Goal: Task Accomplishment & Management: Contribute content

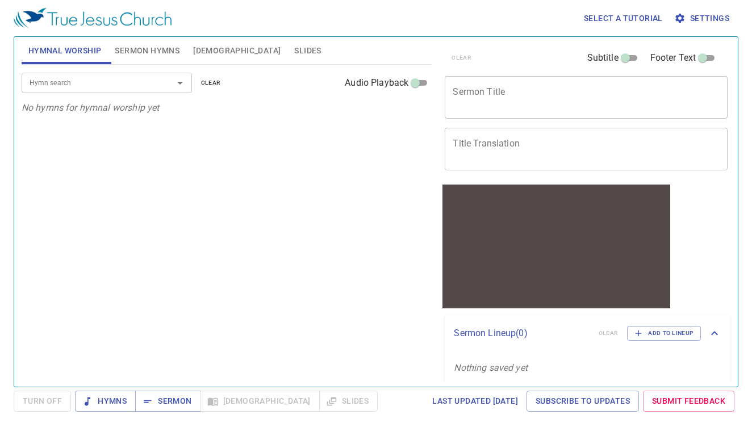
click at [505, 109] on div "x Sermon Title" at bounding box center [586, 97] width 283 height 43
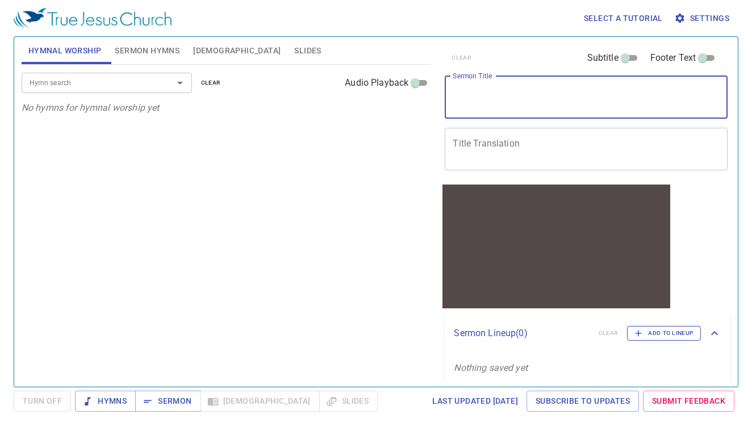
click at [639, 332] on icon "button" at bounding box center [639, 333] width 10 height 10
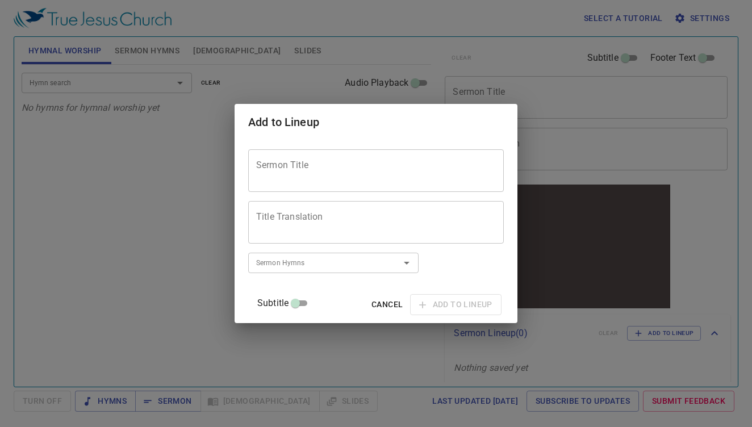
click at [394, 173] on textarea "Sermon Title" at bounding box center [376, 171] width 240 height 22
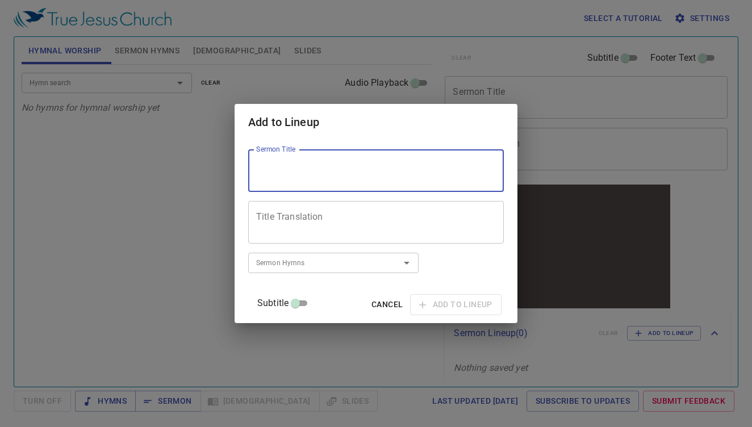
paste textarea "We know in part"
click at [292, 165] on textarea "We know in part" at bounding box center [376, 171] width 240 height 22
click at [332, 166] on textarea "We Know in part" at bounding box center [376, 171] width 240 height 22
type textarea "We Know in Part"
click at [401, 220] on textarea "Title Translation" at bounding box center [376, 223] width 240 height 22
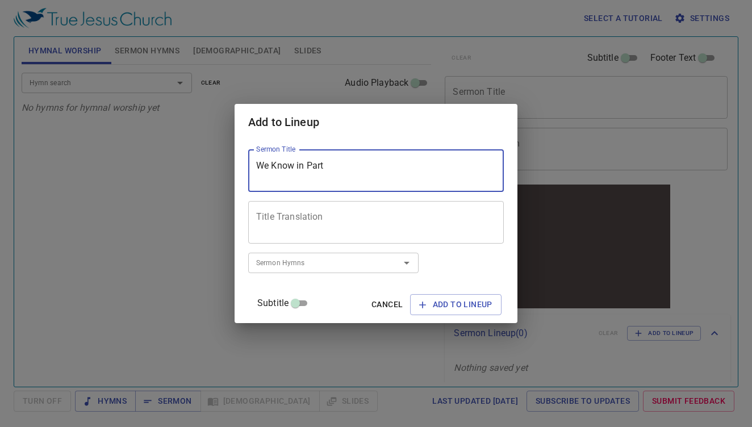
paste textarea "我們所知道的有限"
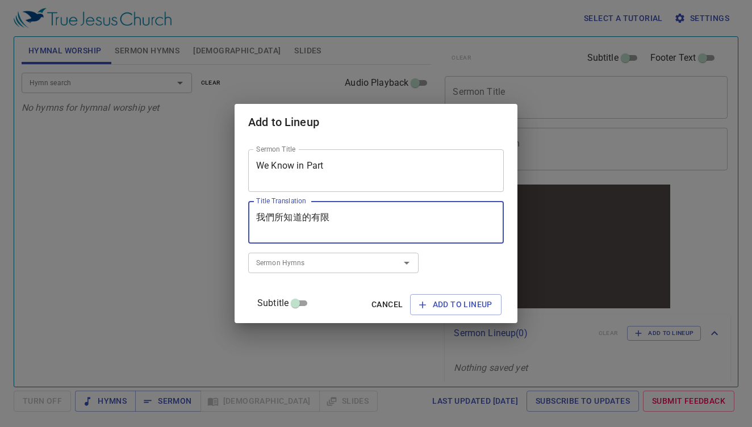
type textarea "我們所知道的有限"
click at [361, 266] on input "Sermon Hymns" at bounding box center [317, 262] width 130 height 13
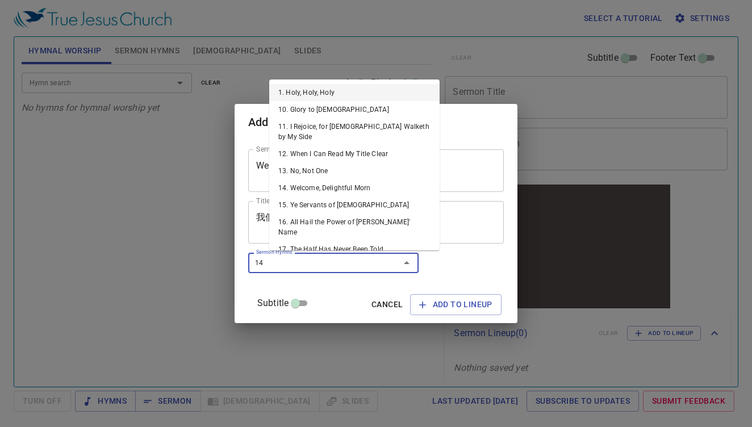
type input "144"
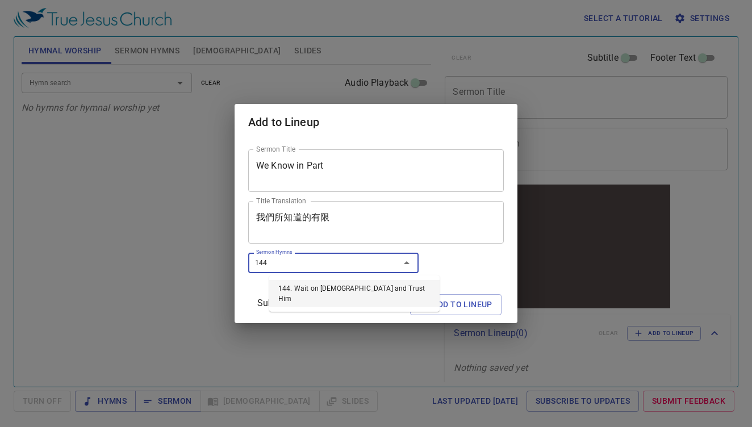
click at [377, 282] on li "144. Wait on [DEMOGRAPHIC_DATA] and Trust Him" at bounding box center [354, 293] width 170 height 27
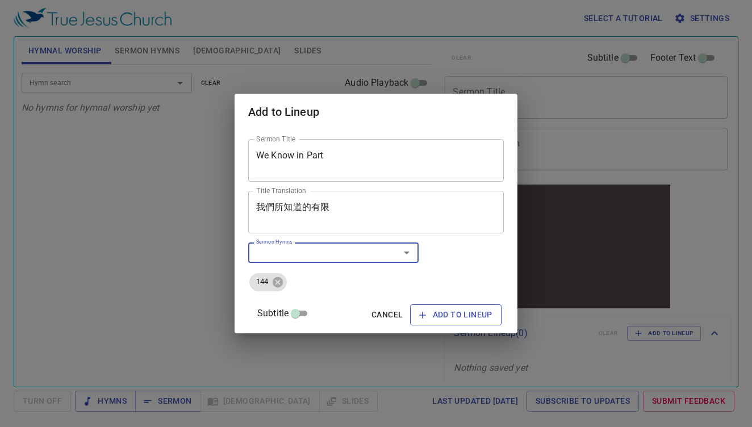
click at [430, 311] on span "Add to Lineup" at bounding box center [455, 315] width 73 height 14
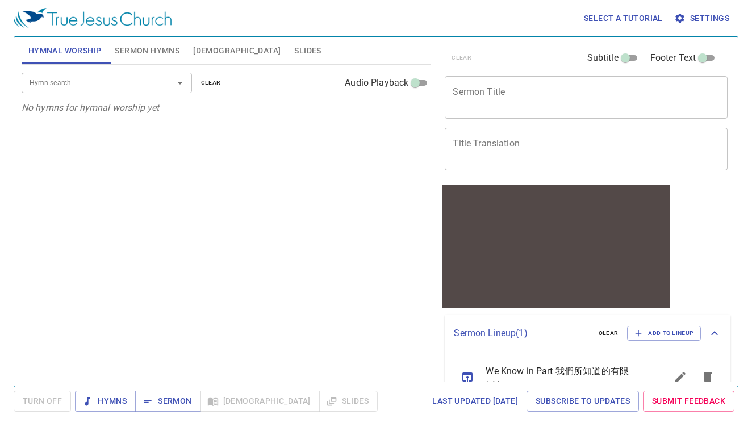
click at [375, 252] on div "Hymn search Hymn search clear Audio Playback No hymns for hymnal worship yet" at bounding box center [227, 221] width 410 height 313
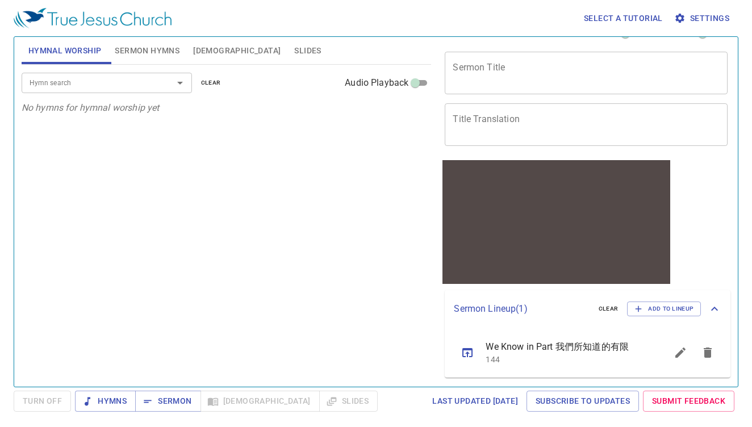
scroll to position [24, 0]
click at [463, 352] on icon "sermon lineup list" at bounding box center [468, 352] width 10 height 9
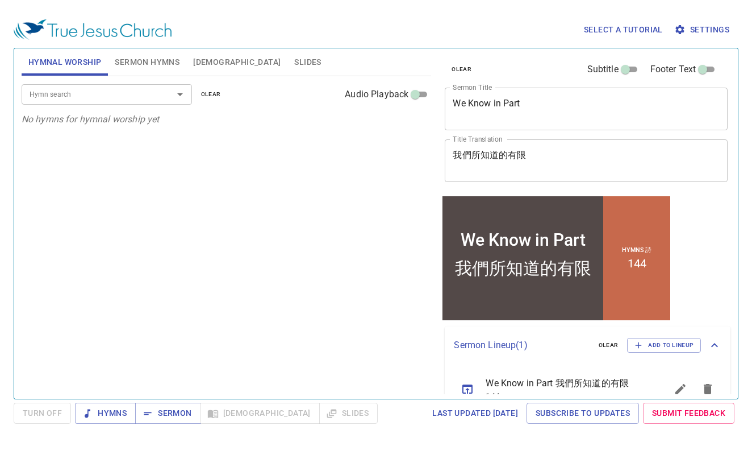
scroll to position [0, 0]
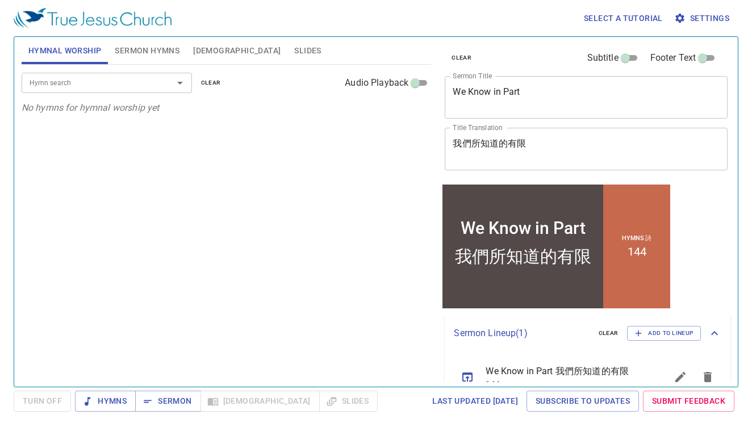
click at [527, 99] on textarea "We Know in Part" at bounding box center [586, 97] width 267 height 22
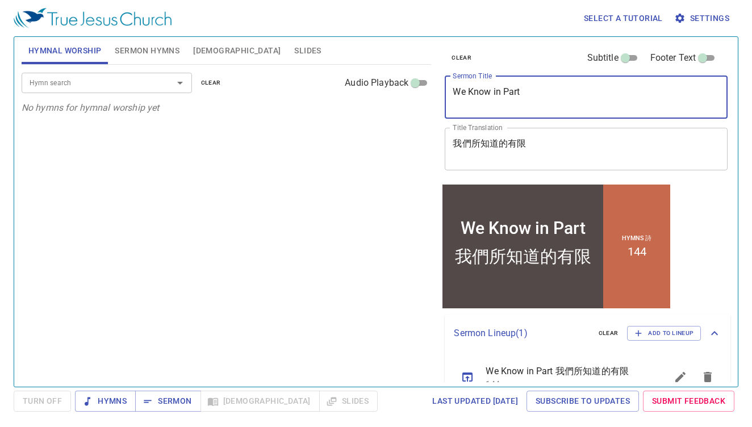
click at [527, 99] on textarea "We Know in Part" at bounding box center [586, 97] width 267 height 22
type textarea "We Know in Part"
click at [495, 148] on textarea "我們所知道的有限" at bounding box center [586, 149] width 267 height 22
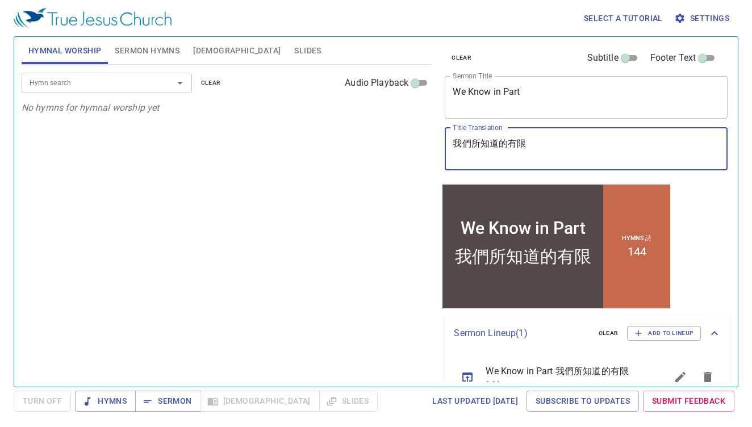
click at [495, 148] on textarea "我們所知道的有限" at bounding box center [586, 149] width 267 height 22
type textarea "我們所知道的有限"
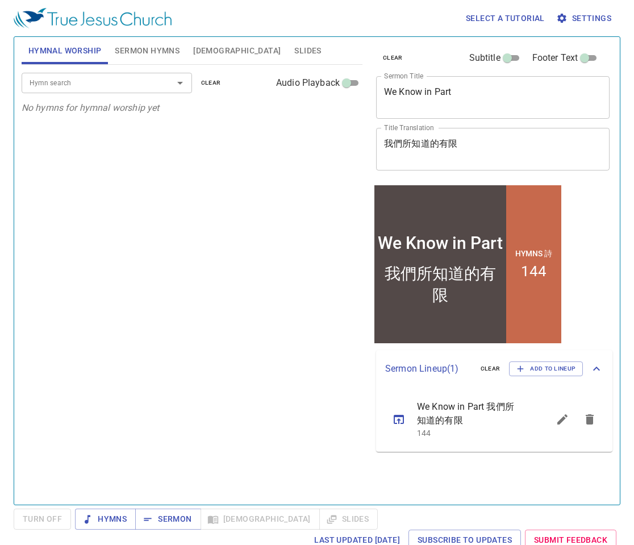
click at [265, 195] on div "Hymn search Hymn search clear Audio Playback No hymns for hymnal worship yet" at bounding box center [192, 280] width 341 height 430
click at [174, 427] on span "Sermon" at bounding box center [167, 519] width 47 height 14
click at [474, 102] on textarea "We Know in Part" at bounding box center [493, 97] width 218 height 22
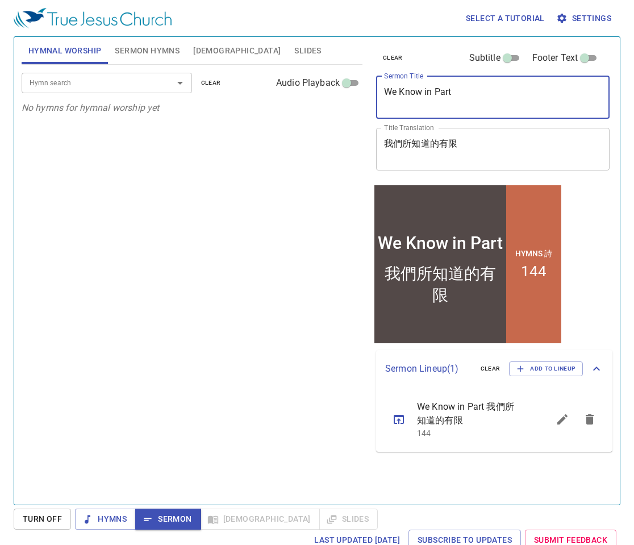
click at [474, 102] on textarea "We Know in Part" at bounding box center [493, 97] width 218 height 22
click at [421, 149] on textarea "我們所知道的有限" at bounding box center [493, 149] width 218 height 22
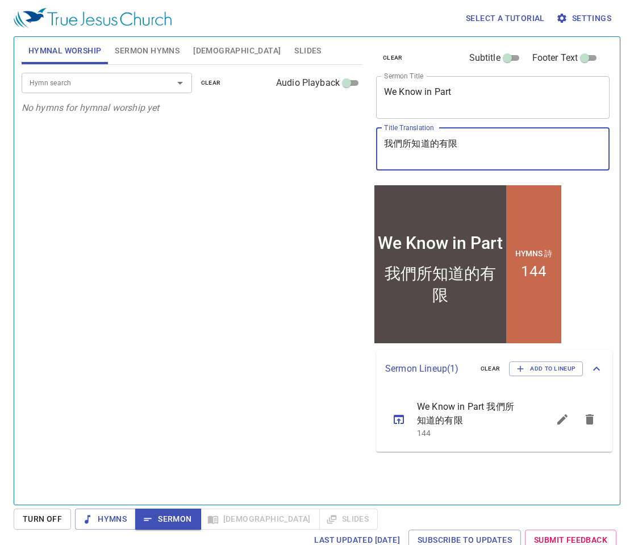
click at [421, 149] on textarea "我們所知道的有限" at bounding box center [493, 149] width 218 height 22
click at [296, 247] on div "Hymn search Hymn search clear Audio Playback No hymns for hymnal worship yet" at bounding box center [192, 280] width 341 height 430
click at [204, 49] on span "[DEMOGRAPHIC_DATA]" at bounding box center [237, 51] width 88 height 14
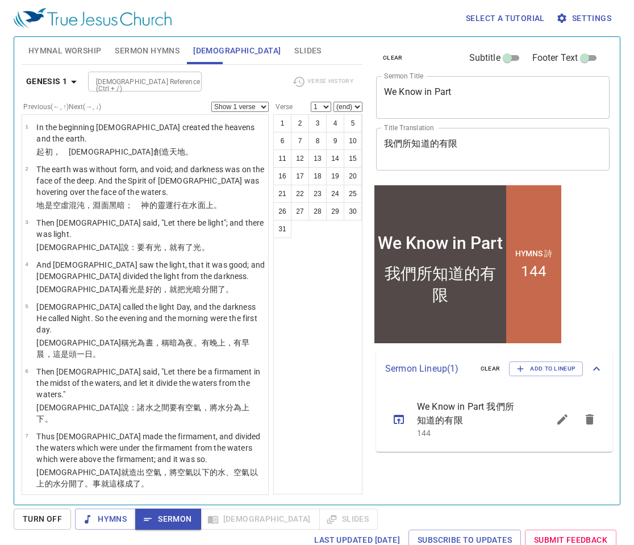
click at [151, 48] on span "Sermon Hymns" at bounding box center [147, 51] width 65 height 14
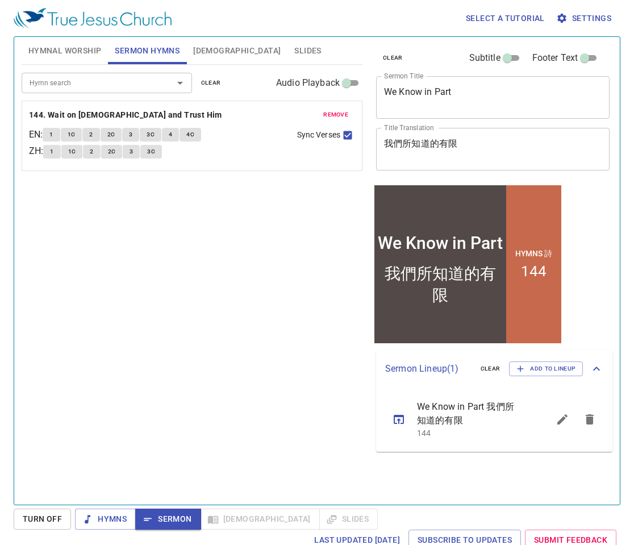
click at [53, 135] on span "1" at bounding box center [50, 135] width 3 height 10
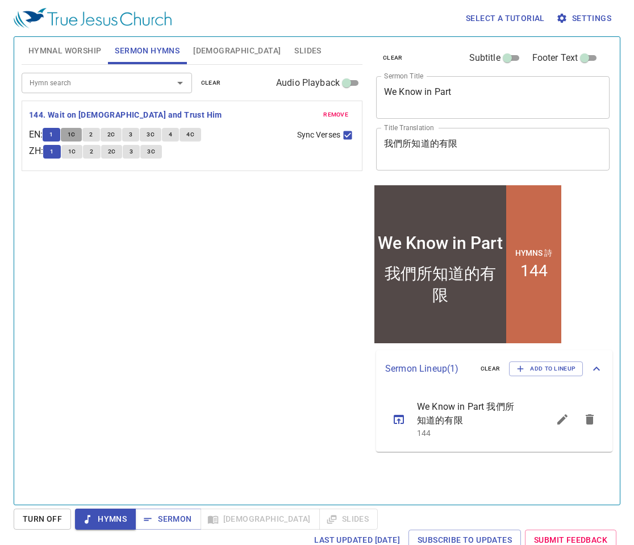
click at [76, 137] on span "1C" at bounding box center [72, 135] width 8 height 10
click at [93, 134] on span "2" at bounding box center [90, 135] width 3 height 10
click at [120, 138] on button "2C" at bounding box center [112, 135] width 22 height 14
click at [132, 138] on span "3" at bounding box center [130, 135] width 3 height 10
click at [155, 136] on span "3C" at bounding box center [151, 135] width 8 height 10
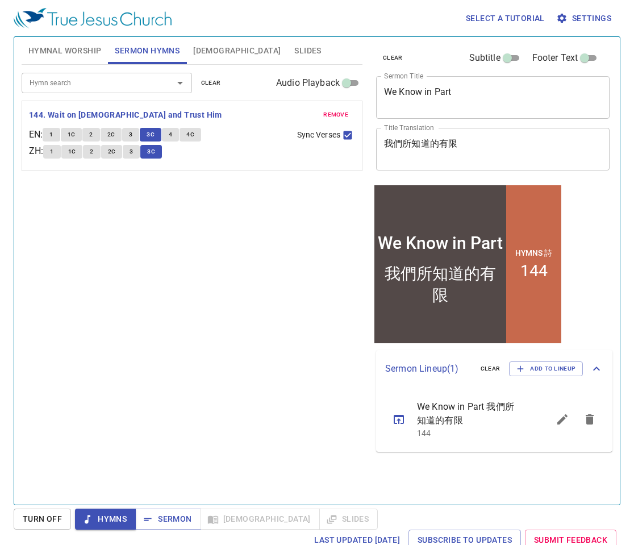
click at [347, 119] on span "remove" at bounding box center [335, 115] width 25 height 10
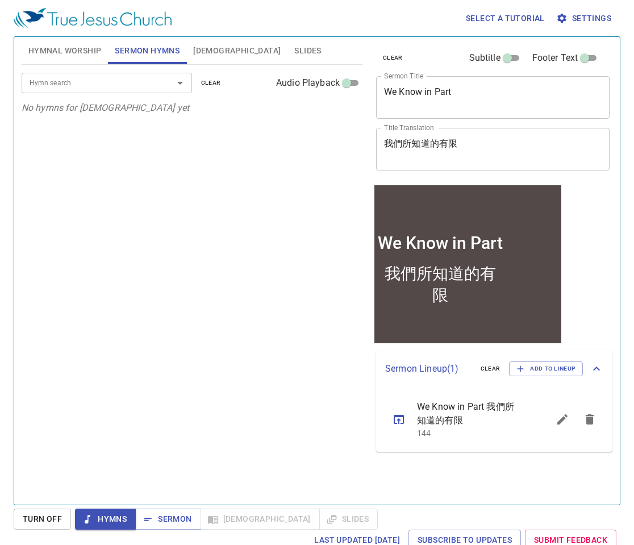
click at [347, 123] on div "Hymn search Hymn search clear Audio Playback No hymns for sermon yet" at bounding box center [192, 280] width 341 height 430
click at [130, 92] on div "Hymn search" at bounding box center [107, 83] width 170 height 20
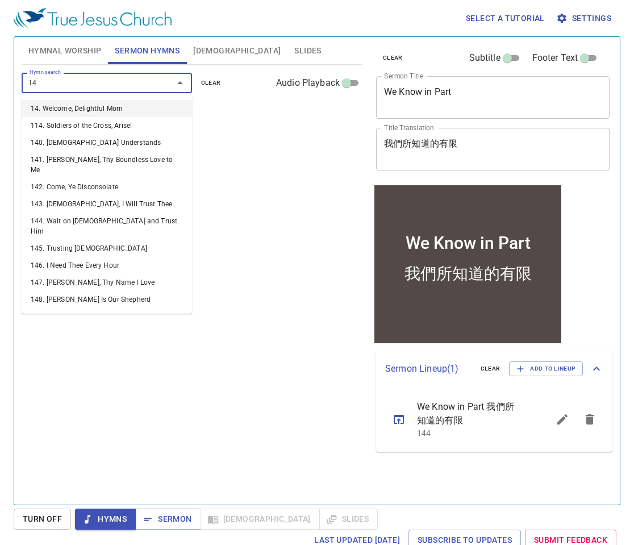
type input "144"
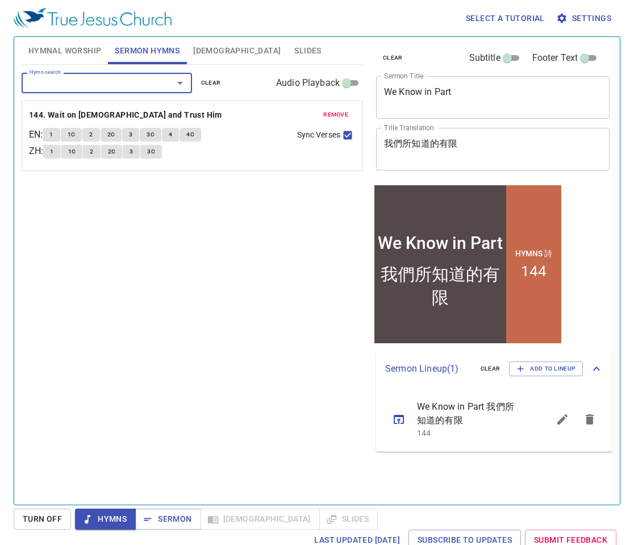
click at [333, 136] on span "Sync Verses" at bounding box center [318, 135] width 43 height 12
click at [340, 136] on input "Sync Verses" at bounding box center [347, 137] width 15 height 15
checkbox input "false"
click at [177, 134] on button "4" at bounding box center [170, 135] width 17 height 14
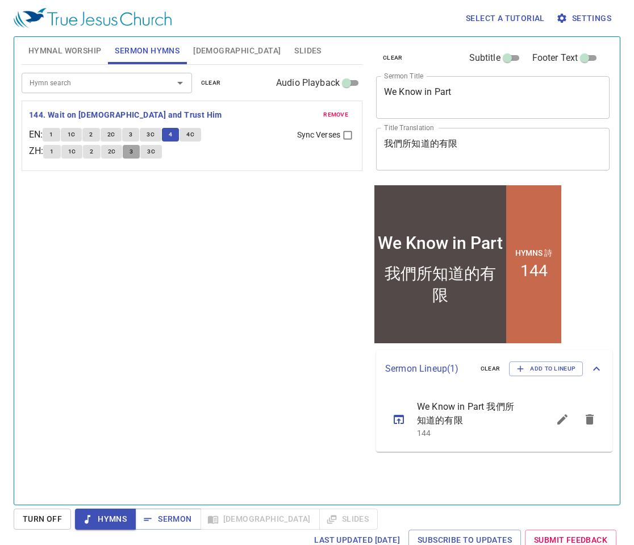
click at [140, 152] on button "3" at bounding box center [131, 152] width 17 height 14
click at [160, 148] on button "3C" at bounding box center [151, 152] width 22 height 14
click at [198, 139] on button "4C" at bounding box center [191, 135] width 22 height 14
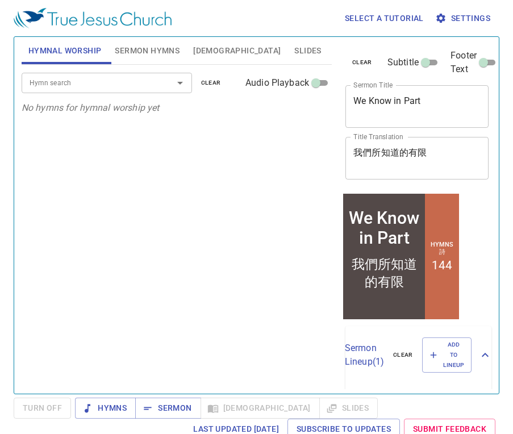
click at [117, 185] on div "Hymn search Hymn search clear Audio Playback No hymns for hymnal worship yet" at bounding box center [177, 224] width 310 height 319
click at [159, 46] on span "Sermon Hymns" at bounding box center [147, 51] width 65 height 14
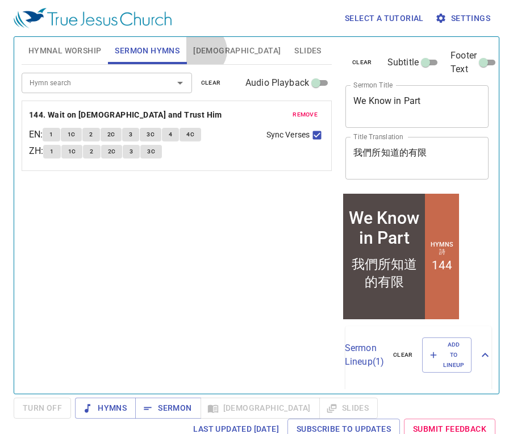
click at [202, 51] on span "[DEMOGRAPHIC_DATA]" at bounding box center [237, 51] width 88 height 14
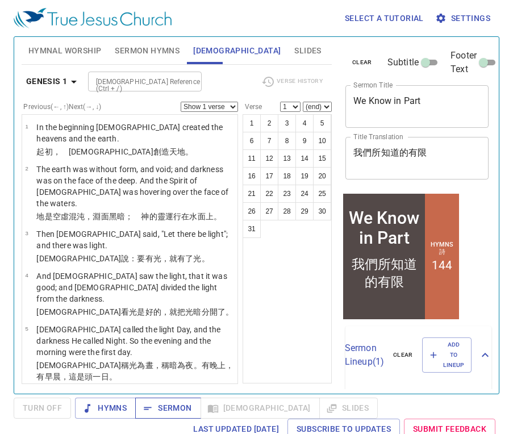
click at [170, 411] on span "Sermon" at bounding box center [167, 408] width 47 height 14
click at [153, 73] on div "[DEMOGRAPHIC_DATA] Reference (Ctrl + /)" at bounding box center [145, 82] width 114 height 20
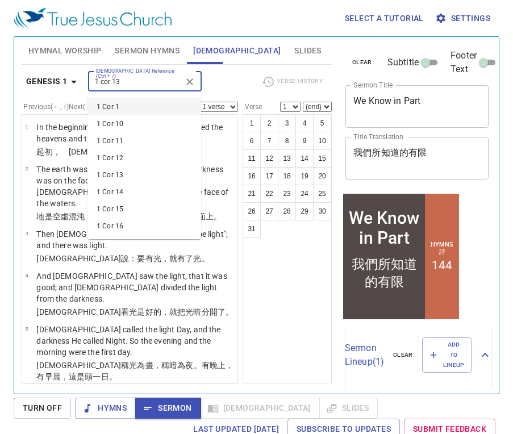
type input "1 cor 13"
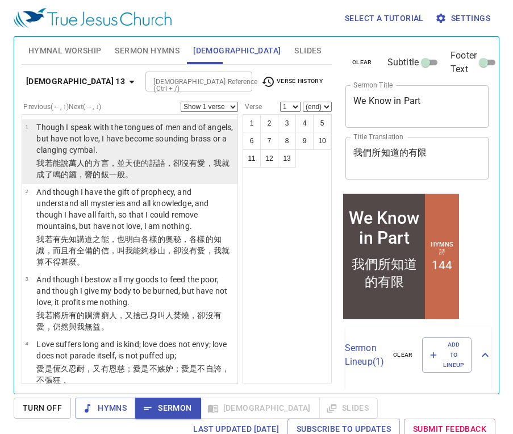
click at [151, 161] on p "我若 能說 萬人 的方言 ，並 天使 的話語，卻 沒 有 愛 ，我就成了 鳴 的鑼 ，響 的鈸 一般。" at bounding box center [135, 168] width 198 height 23
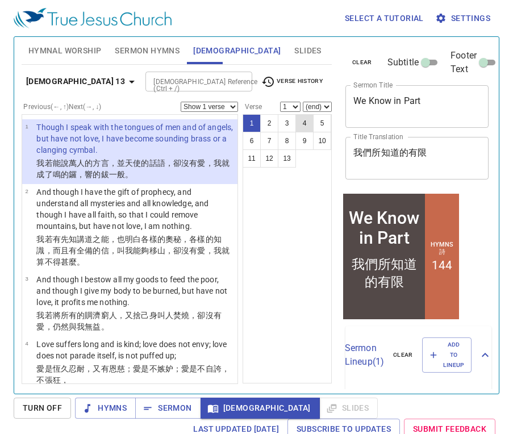
click at [306, 130] on button "4" at bounding box center [305, 123] width 18 height 18
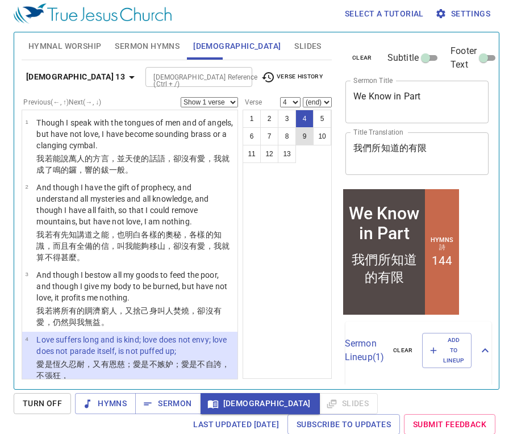
scroll to position [3, 0]
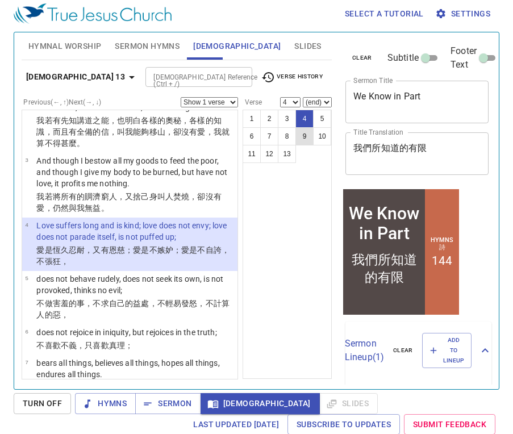
click at [309, 137] on button "9" at bounding box center [305, 136] width 18 height 18
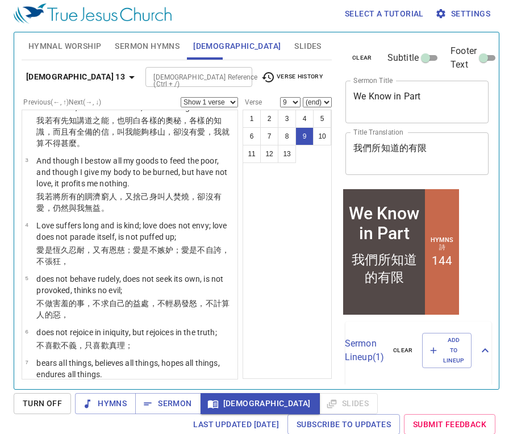
scroll to position [347, 0]
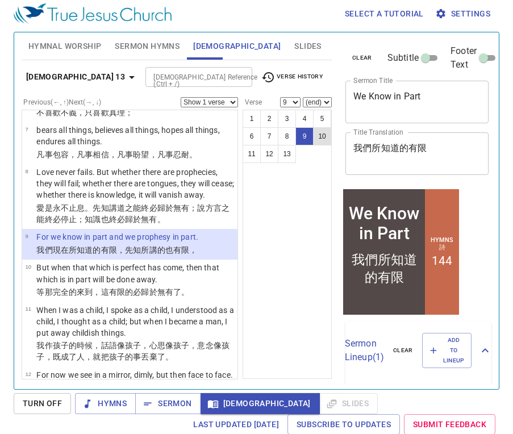
click at [317, 140] on button "10" at bounding box center [322, 136] width 18 height 18
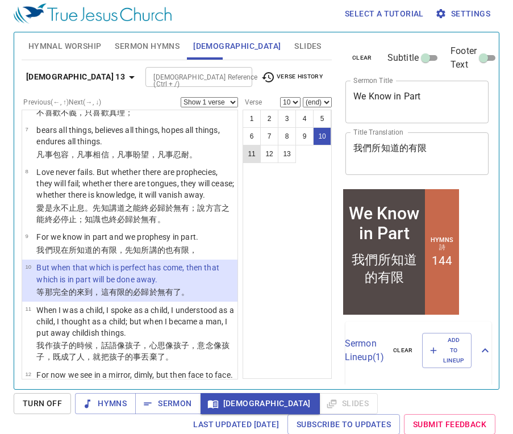
click at [251, 150] on button "11" at bounding box center [252, 154] width 18 height 18
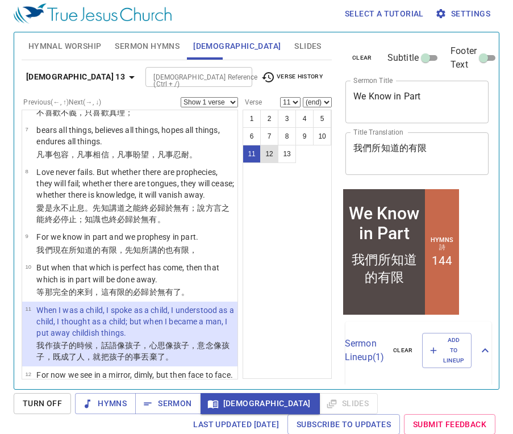
click at [273, 151] on button "12" at bounding box center [269, 154] width 18 height 18
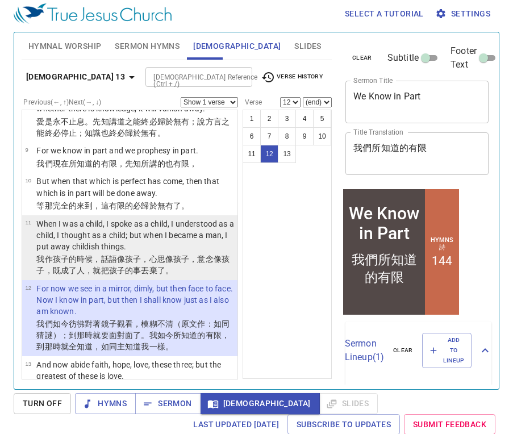
scroll to position [428, 0]
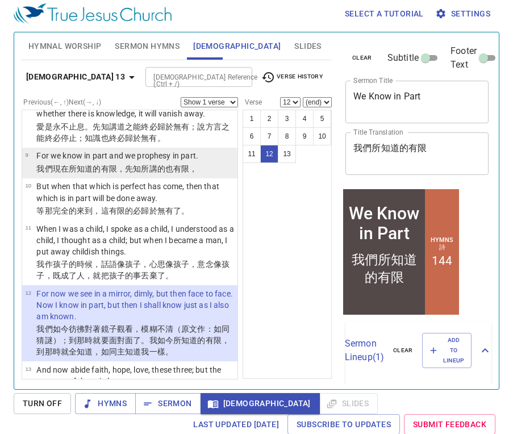
click at [198, 157] on p "For we know in part and we prophesy in part." at bounding box center [117, 155] width 162 height 11
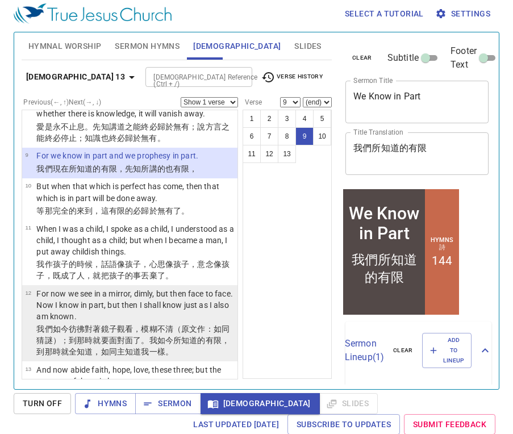
click at [154, 311] on p "For now we see in a mirror, dimly, but then face to face. Now I know in part, b…" at bounding box center [135, 305] width 198 height 34
select select "12"
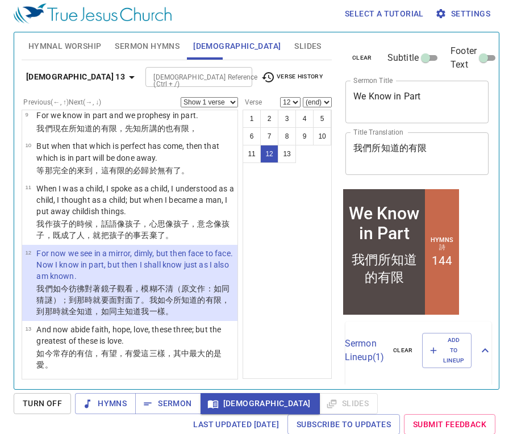
scroll to position [469, 0]
click at [182, 70] on input "[DEMOGRAPHIC_DATA] Reference (Ctrl + /)" at bounding box center [189, 76] width 81 height 13
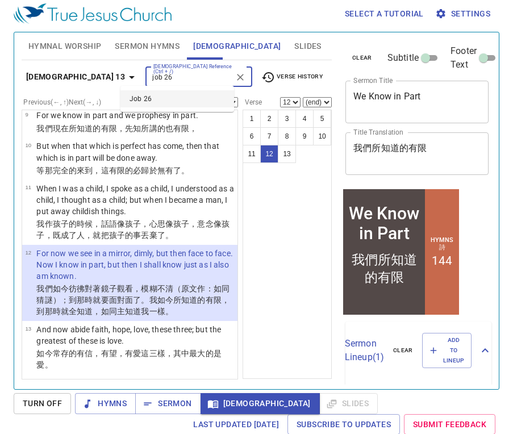
type input "job 26"
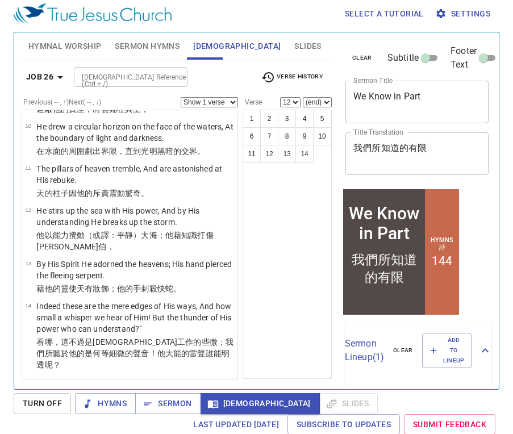
scroll to position [0, 0]
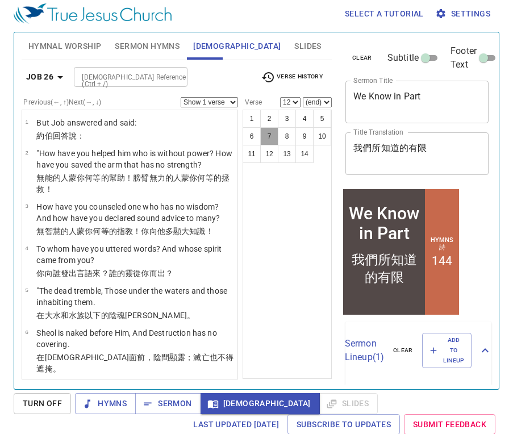
click at [268, 135] on button "7" at bounding box center [269, 136] width 18 height 18
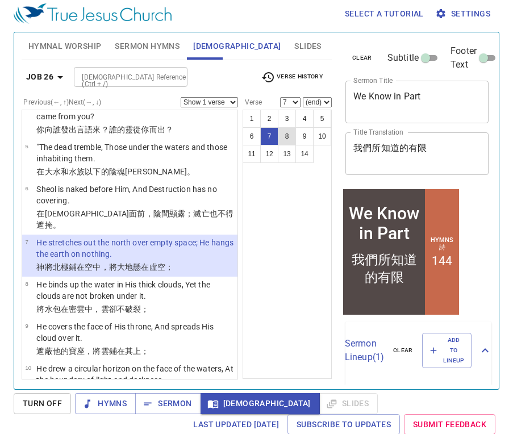
click at [286, 136] on button "8" at bounding box center [287, 136] width 18 height 18
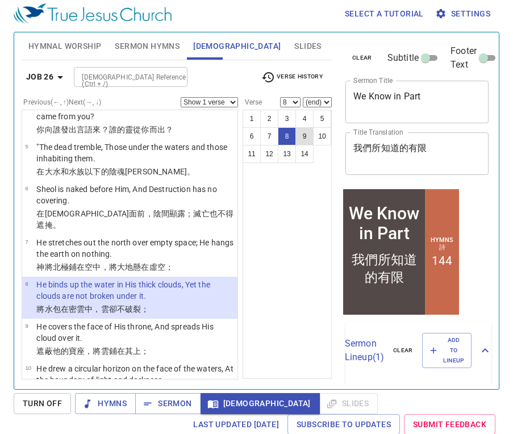
click at [300, 141] on button "9" at bounding box center [305, 136] width 18 height 18
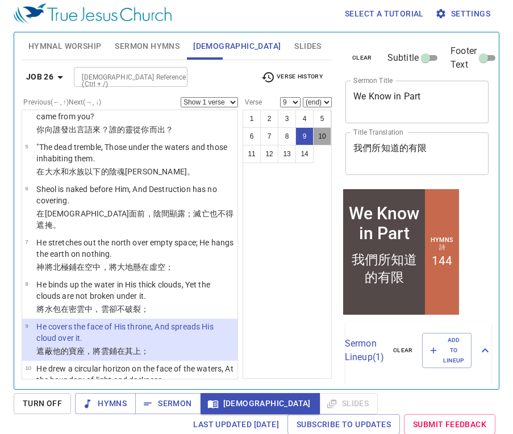
click at [321, 140] on button "10" at bounding box center [322, 136] width 18 height 18
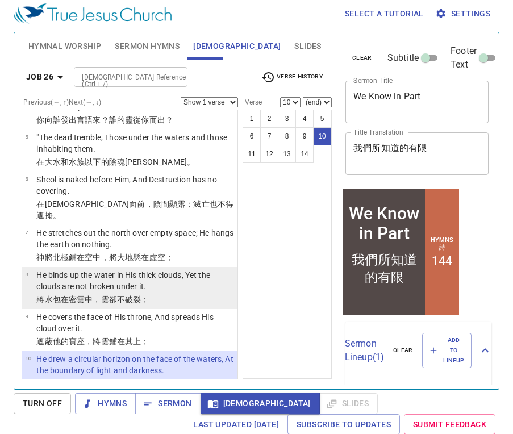
scroll to position [143, 0]
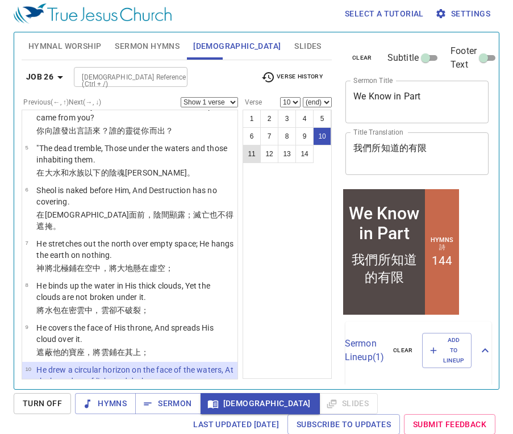
drag, startPoint x: 289, startPoint y: 345, endPoint x: 251, endPoint y: 152, distance: 196.9
click at [251, 152] on button "11" at bounding box center [252, 154] width 18 height 18
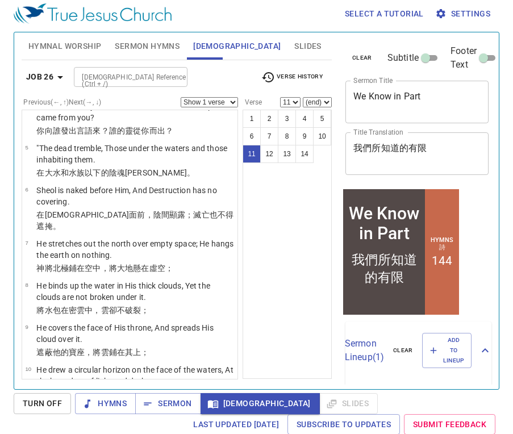
scroll to position [312, 0]
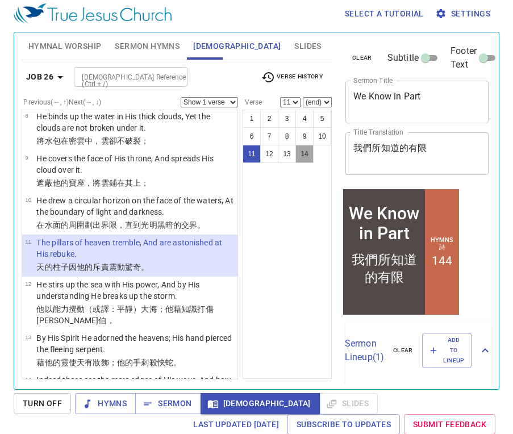
click at [305, 156] on button "14" at bounding box center [305, 154] width 18 height 18
select select "14"
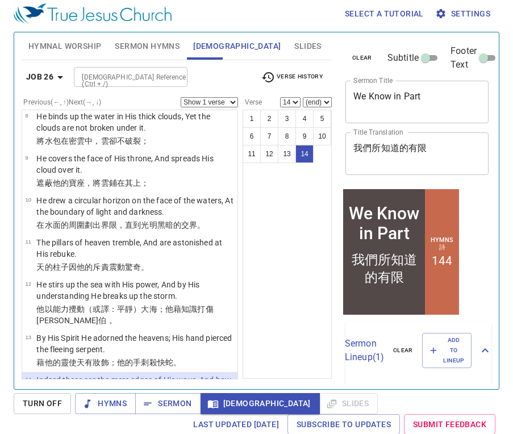
scroll to position [363, 0]
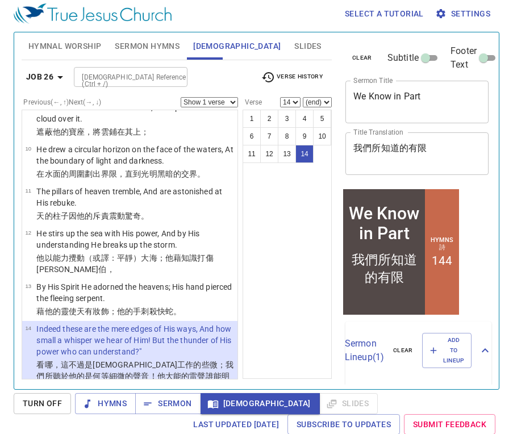
click at [167, 68] on div "[DEMOGRAPHIC_DATA] Reference (Ctrl + /)" at bounding box center [131, 77] width 114 height 20
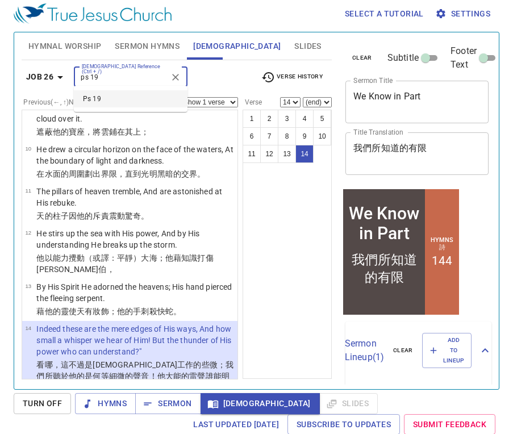
type input "ps 19"
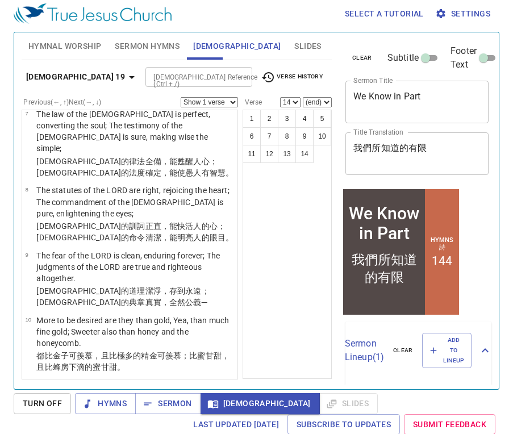
scroll to position [0, 0]
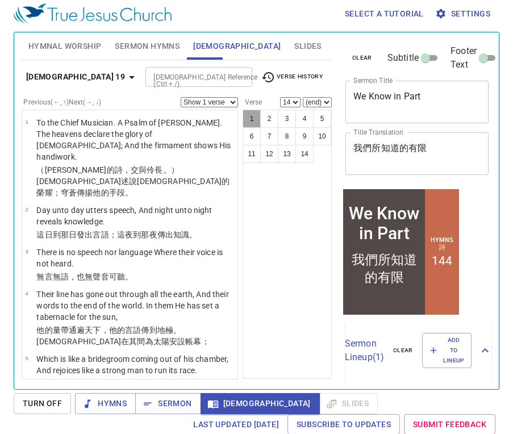
click at [248, 115] on button "1" at bounding box center [252, 119] width 18 height 18
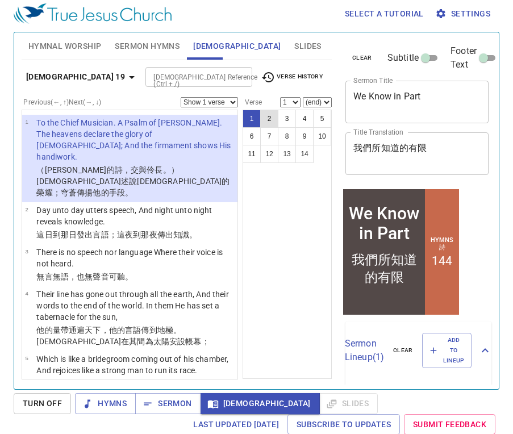
click at [270, 121] on button "2" at bounding box center [269, 119] width 18 height 18
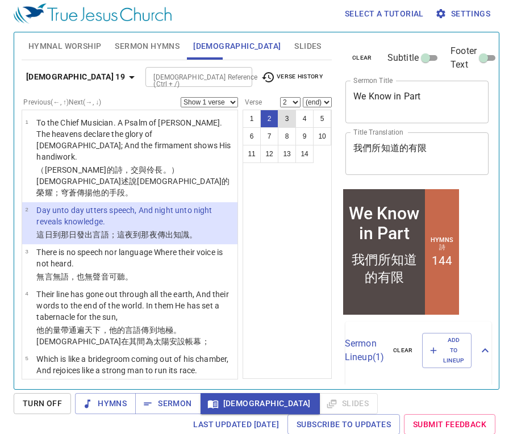
click at [285, 123] on button "3" at bounding box center [287, 119] width 18 height 18
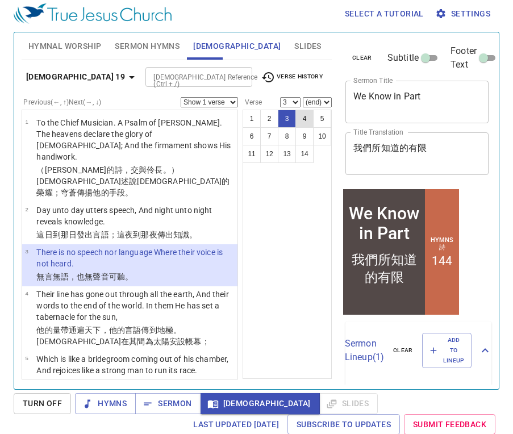
click at [311, 122] on button "4" at bounding box center [305, 119] width 18 height 18
select select "4"
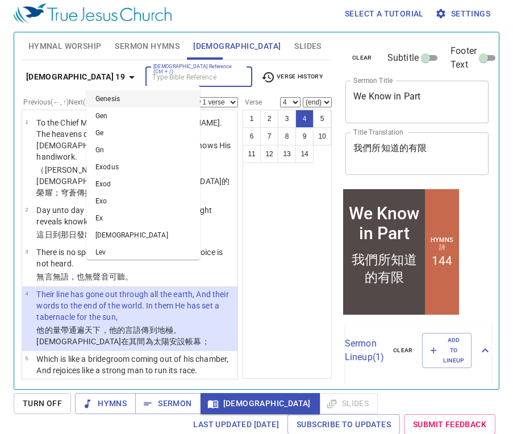
click at [170, 75] on input "[DEMOGRAPHIC_DATA] Reference (Ctrl + /)" at bounding box center [189, 76] width 81 height 13
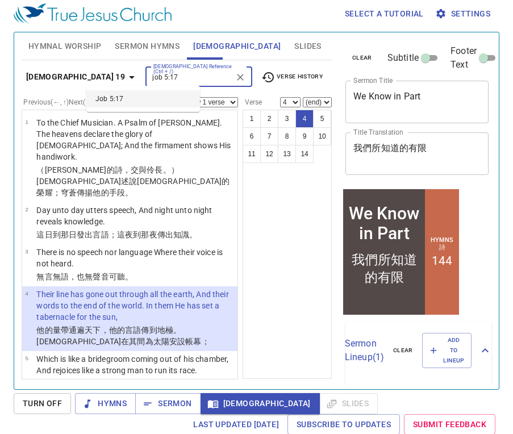
type input "job 5:17"
select select "17"
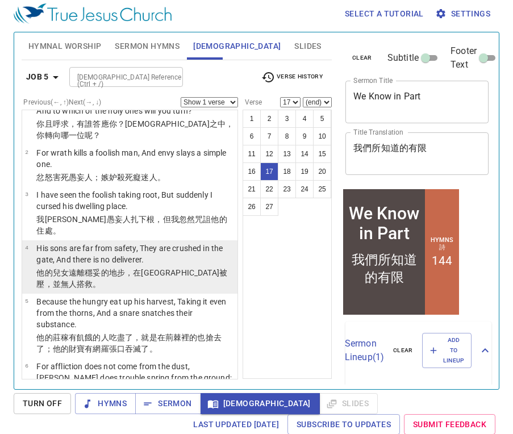
scroll to position [22, 0]
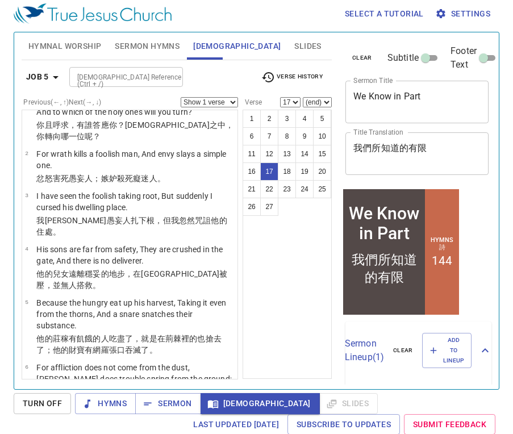
click at [271, 172] on button "17" at bounding box center [269, 172] width 18 height 18
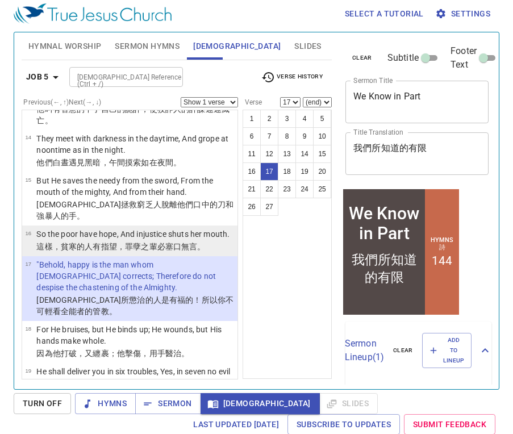
scroll to position [630, 0]
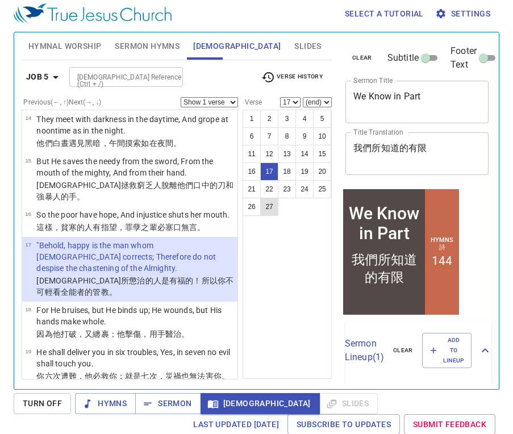
click at [273, 206] on button "27" at bounding box center [269, 207] width 18 height 18
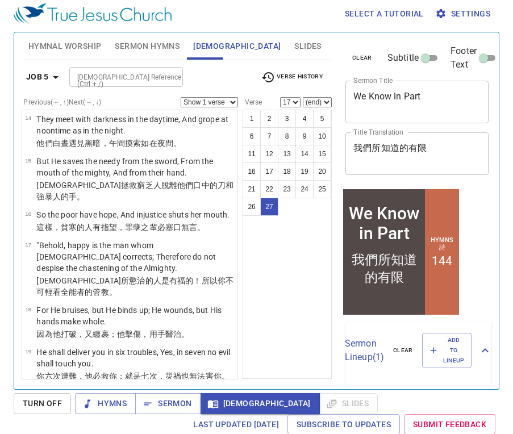
select select "27"
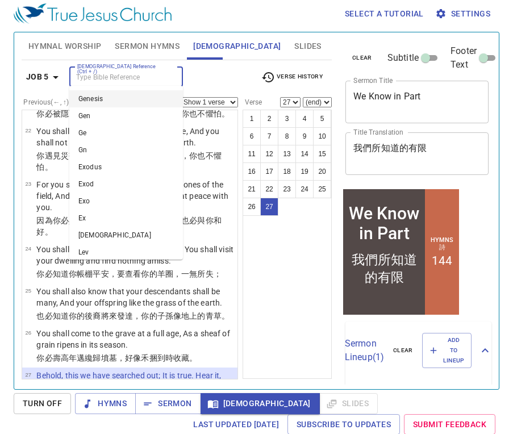
click at [153, 77] on input "[DEMOGRAPHIC_DATA] Reference (Ctrl + /)" at bounding box center [117, 76] width 88 height 13
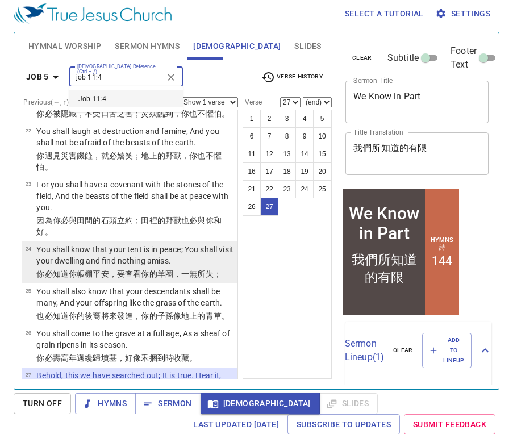
type input "job 11:4"
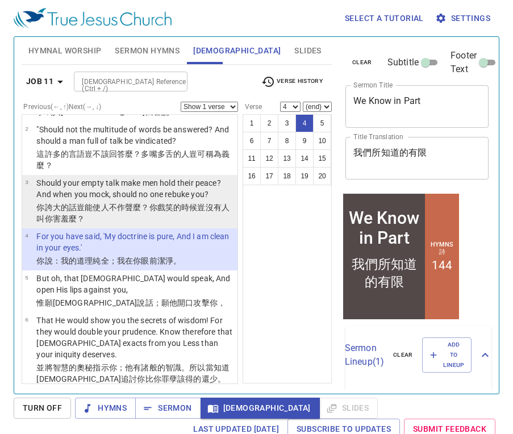
scroll to position [45, 0]
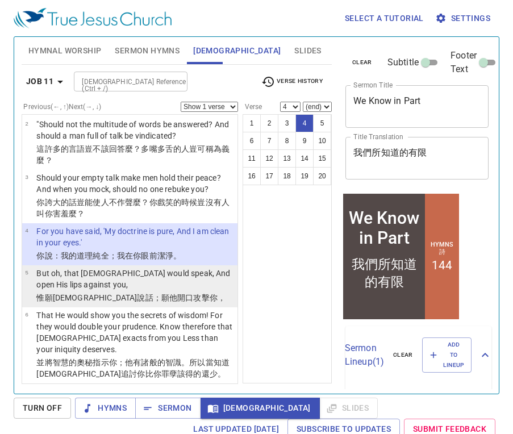
click at [201, 268] on p "But oh, that God would speak, And open His lips against you," at bounding box center [135, 279] width 198 height 23
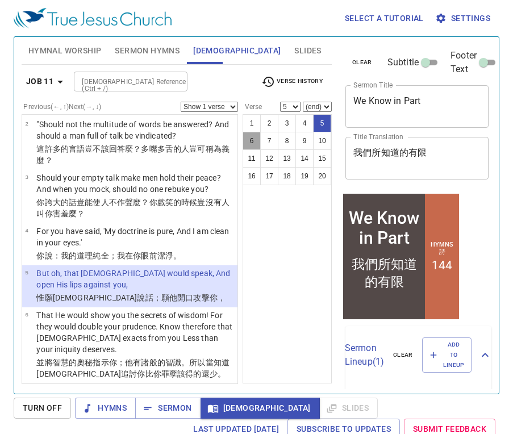
click at [253, 142] on button "6" at bounding box center [252, 141] width 18 height 18
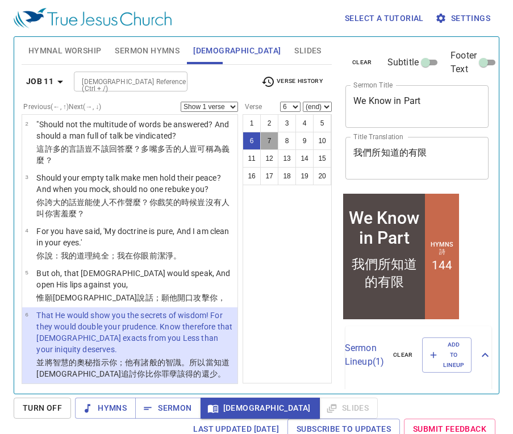
click at [268, 143] on button "7" at bounding box center [269, 141] width 18 height 18
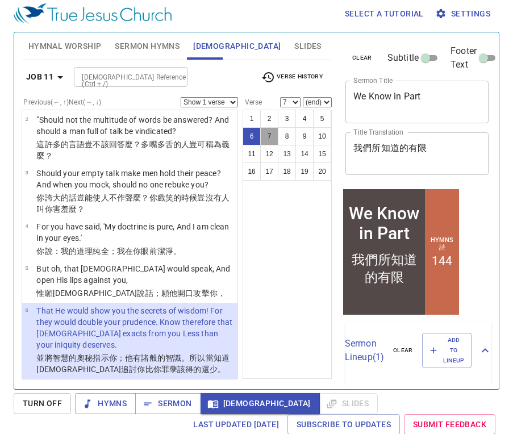
scroll to position [178, 0]
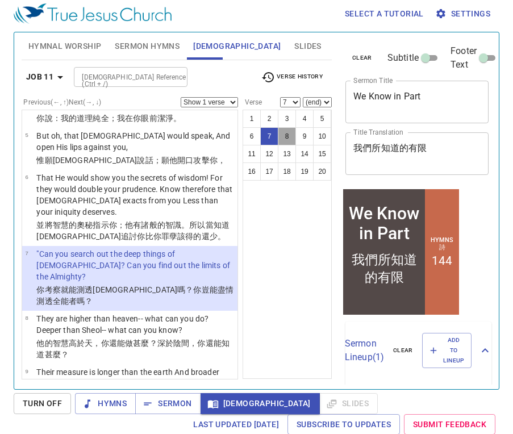
click at [291, 139] on button "8" at bounding box center [287, 136] width 18 height 18
select select "8"
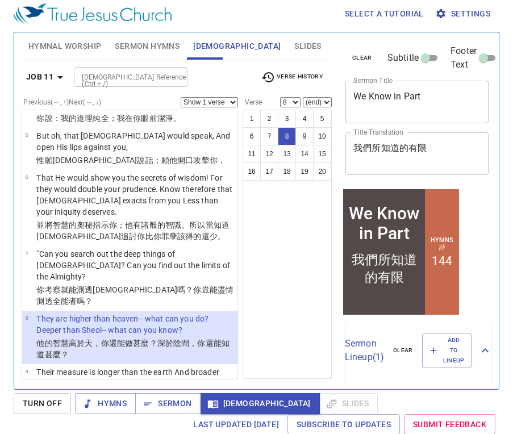
click at [152, 87] on div "Job 11 Bible Reference (Ctrl + /) Bible Reference (Ctrl + /) Verse History" at bounding box center [177, 81] width 310 height 31
click at [159, 73] on input "[DEMOGRAPHIC_DATA] Reference (Ctrl + /)" at bounding box center [121, 76] width 88 height 13
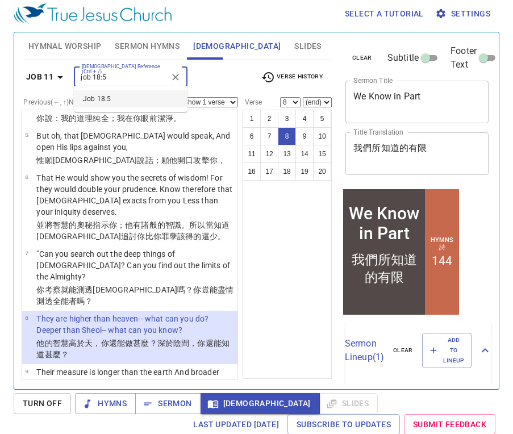
type input "job 18:5"
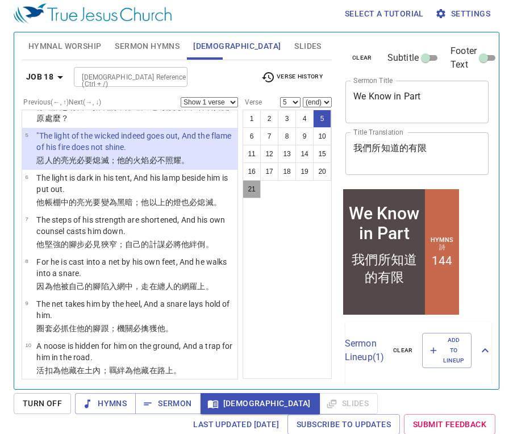
click at [255, 186] on button "21" at bounding box center [252, 189] width 18 height 18
select select "21"
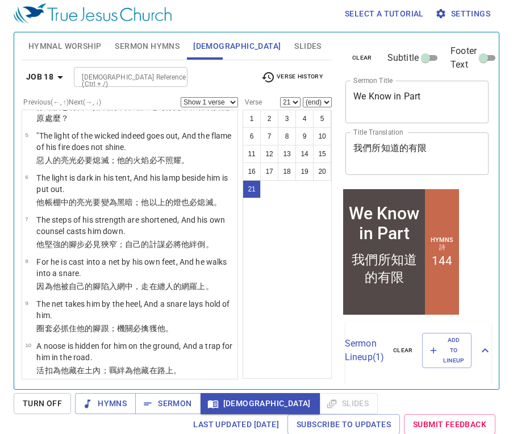
scroll to position [646, 0]
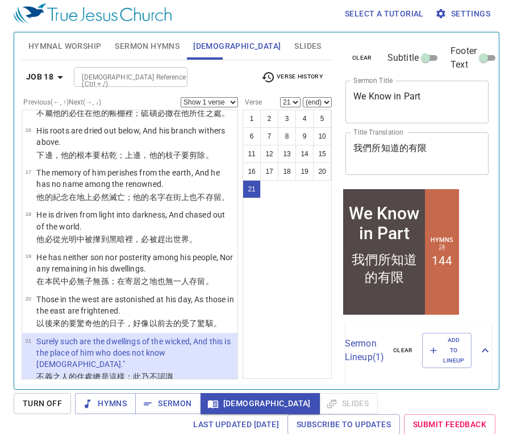
drag, startPoint x: 268, startPoint y: 348, endPoint x: 167, endPoint y: 74, distance: 291.7
click at [167, 74] on div "[DEMOGRAPHIC_DATA] Reference (Ctrl + /)" at bounding box center [131, 77] width 114 height 20
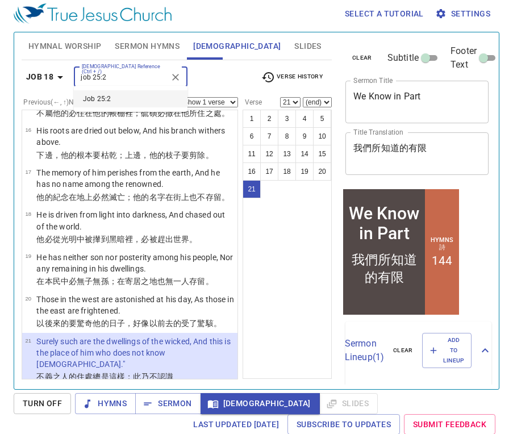
type input "job 25:2"
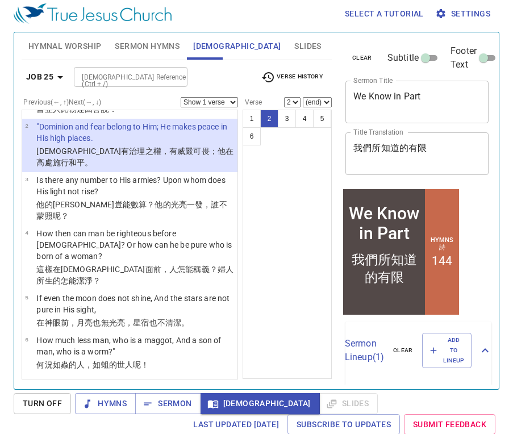
scroll to position [0, 0]
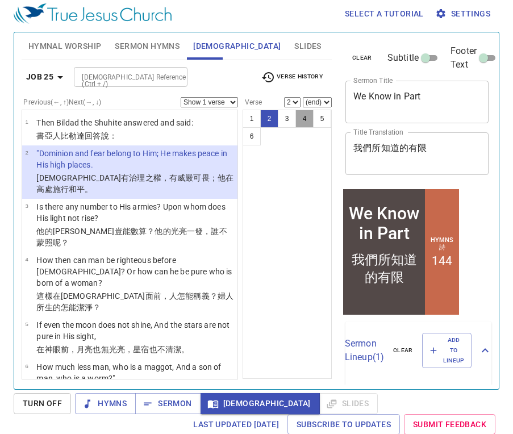
click at [301, 123] on button "4" at bounding box center [305, 119] width 18 height 18
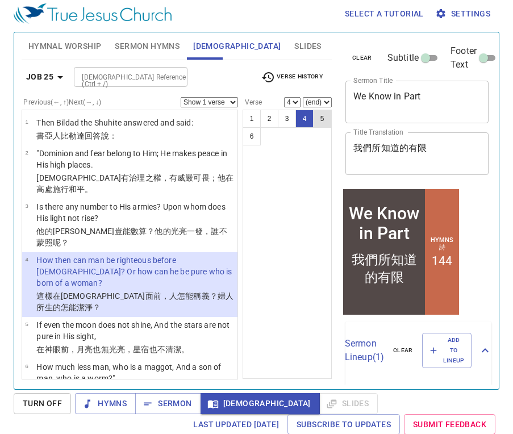
click at [318, 122] on button "5" at bounding box center [322, 119] width 18 height 18
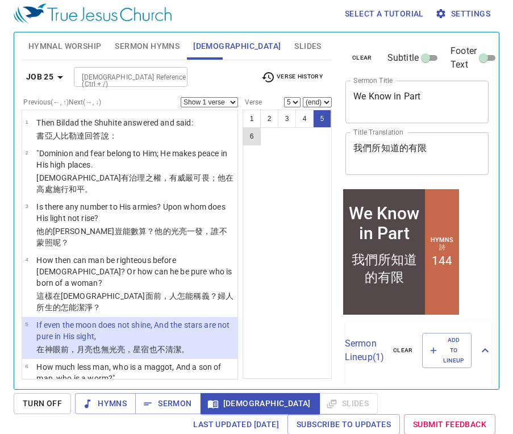
click at [253, 138] on button "6" at bounding box center [252, 136] width 18 height 18
select select "6"
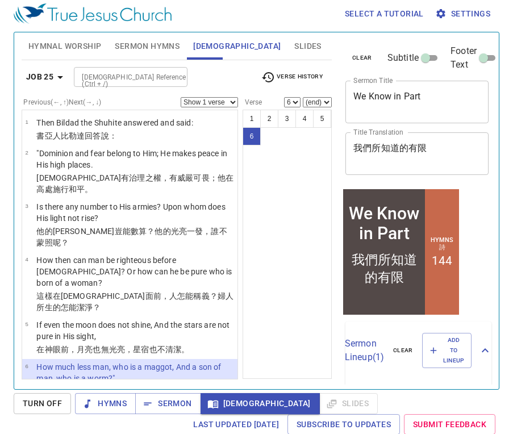
click at [176, 77] on div at bounding box center [175, 77] width 15 height 16
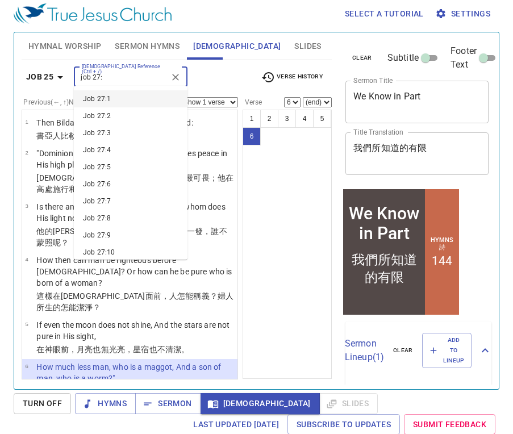
type input "job 27:"
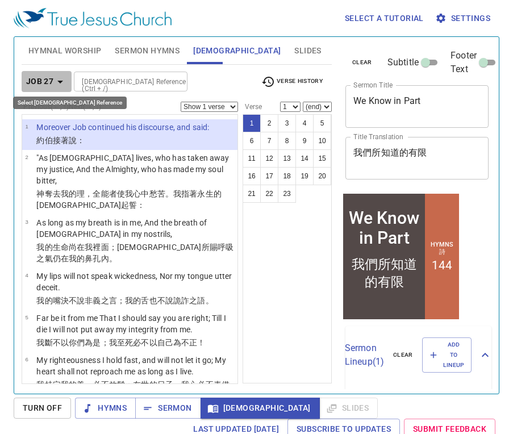
click at [59, 80] on icon "button" at bounding box center [60, 82] width 14 height 14
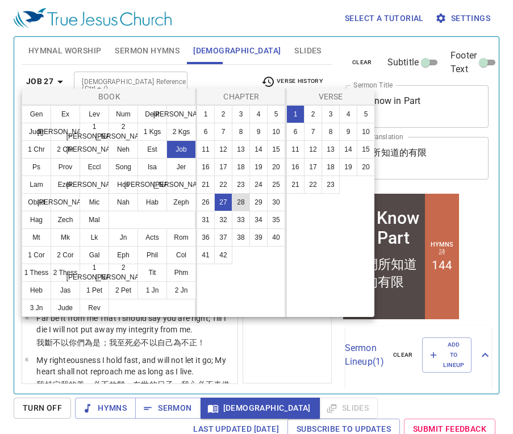
click at [247, 201] on button "28" at bounding box center [241, 202] width 18 height 18
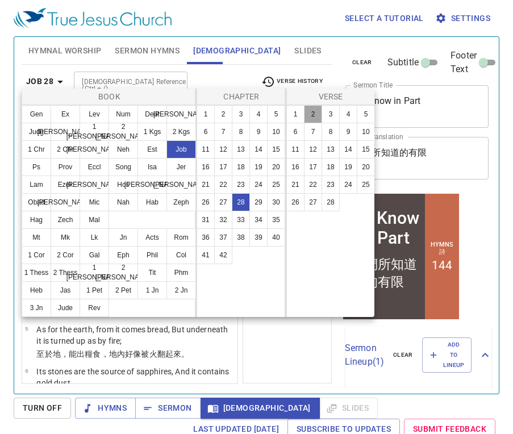
click at [309, 118] on button "2" at bounding box center [313, 114] width 18 height 18
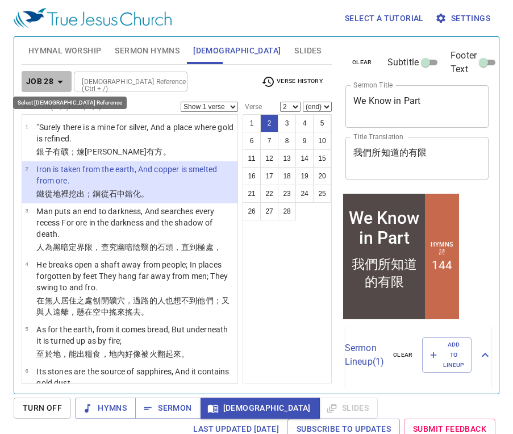
click at [61, 83] on icon "button" at bounding box center [60, 82] width 14 height 14
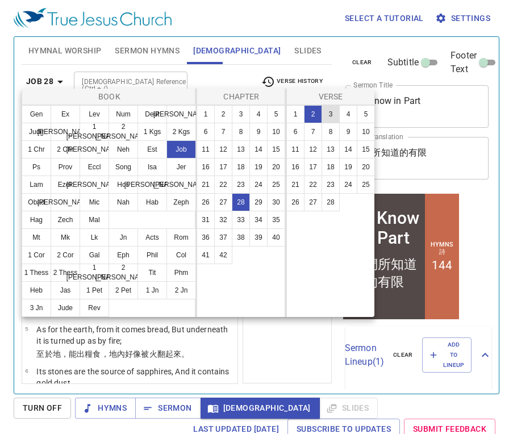
click at [331, 111] on button "3" at bounding box center [331, 114] width 18 height 18
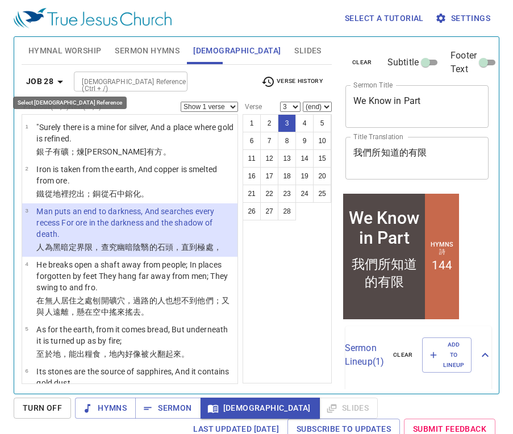
click at [48, 82] on b "Job 28" at bounding box center [39, 81] width 27 height 14
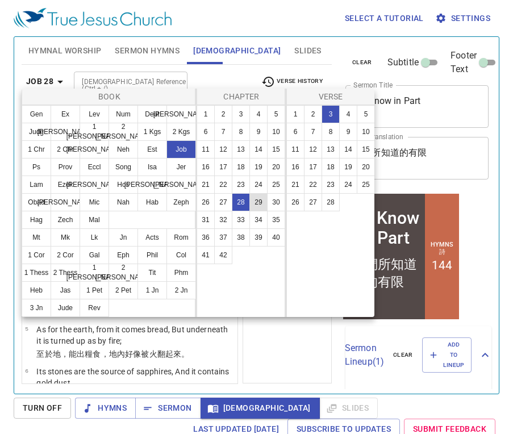
click at [259, 202] on button "29" at bounding box center [258, 202] width 18 height 18
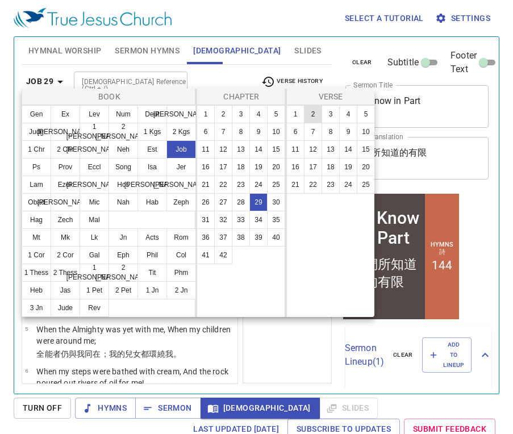
click at [316, 111] on button "2" at bounding box center [313, 114] width 18 height 18
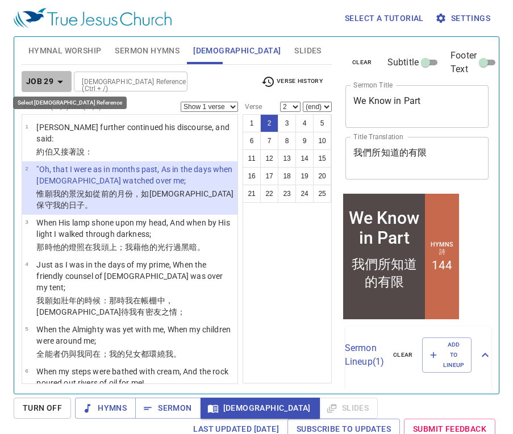
click at [59, 84] on icon "button" at bounding box center [60, 82] width 14 height 14
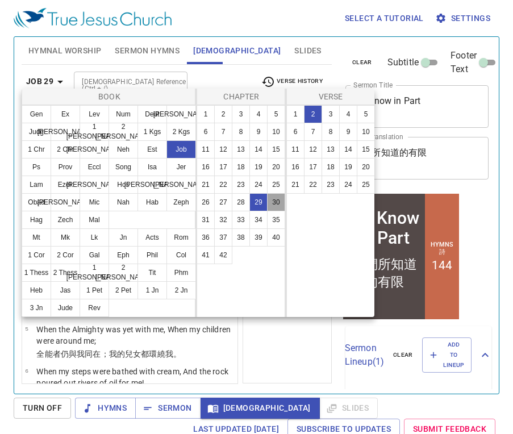
click at [273, 206] on button "30" at bounding box center [276, 202] width 18 height 18
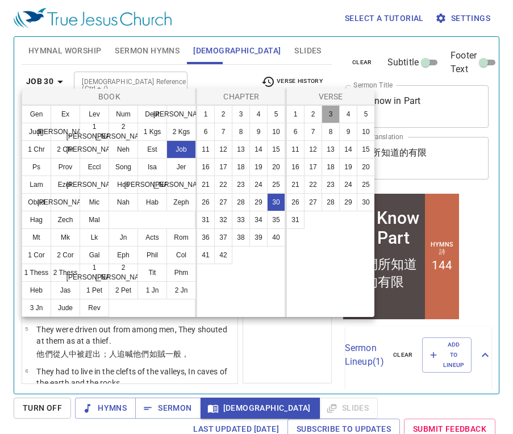
click at [332, 112] on button "3" at bounding box center [331, 114] width 18 height 18
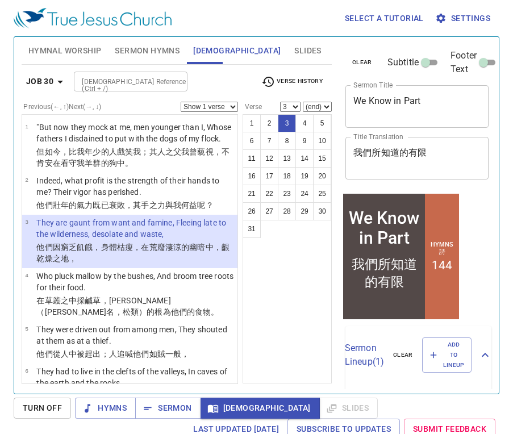
click at [51, 81] on b "Job 30" at bounding box center [39, 81] width 27 height 14
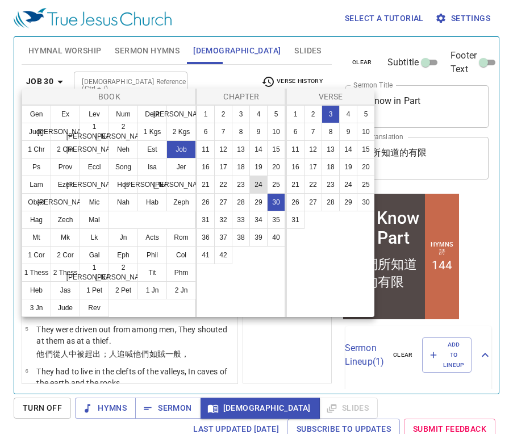
click at [265, 185] on button "24" at bounding box center [258, 185] width 18 height 18
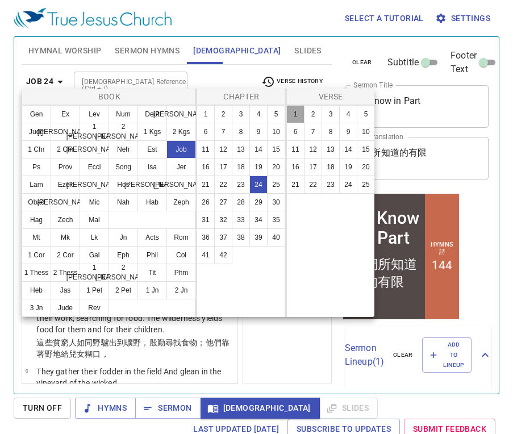
click at [300, 114] on button "1" at bounding box center [295, 114] width 18 height 18
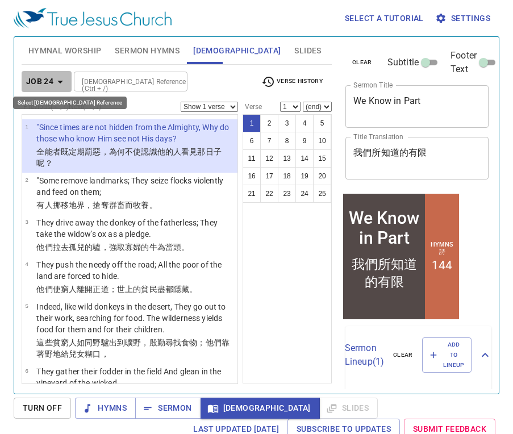
click at [63, 75] on icon "button" at bounding box center [60, 82] width 14 height 14
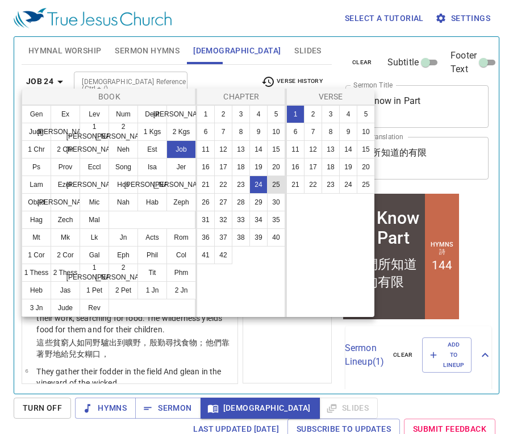
click at [276, 185] on button "25" at bounding box center [276, 185] width 18 height 18
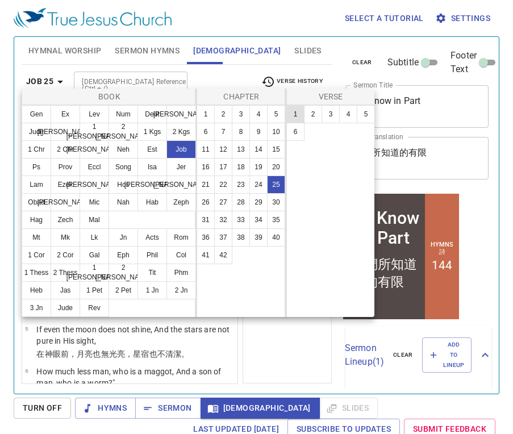
click at [297, 113] on button "1" at bounding box center [295, 114] width 18 height 18
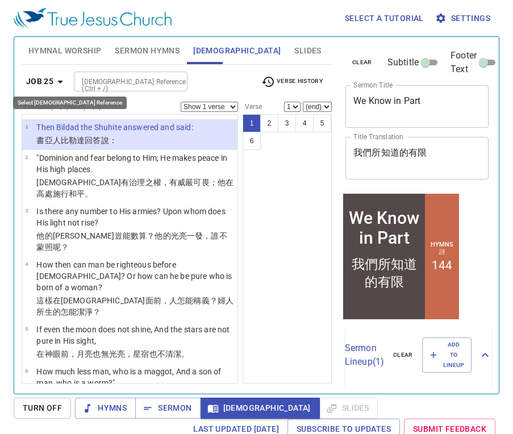
click at [62, 77] on icon "button" at bounding box center [60, 82] width 14 height 14
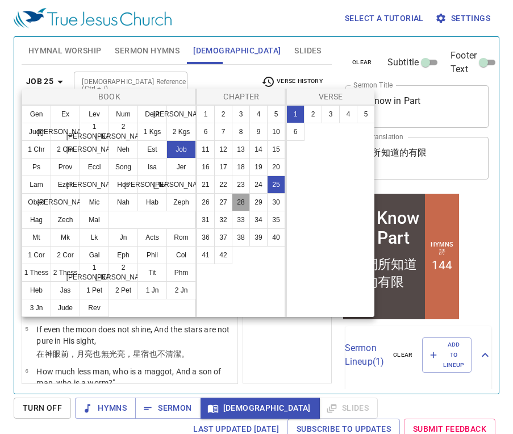
click at [243, 206] on button "28" at bounding box center [241, 202] width 18 height 18
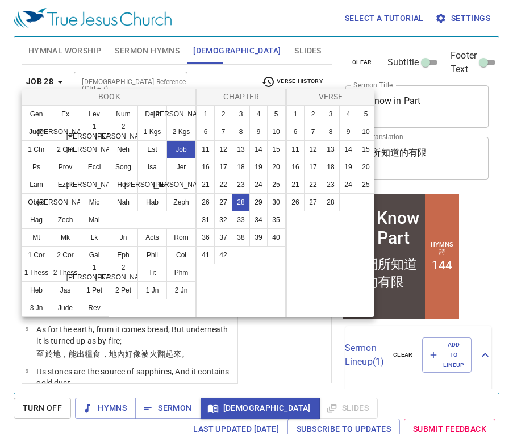
click at [292, 345] on div at bounding box center [256, 217] width 513 height 434
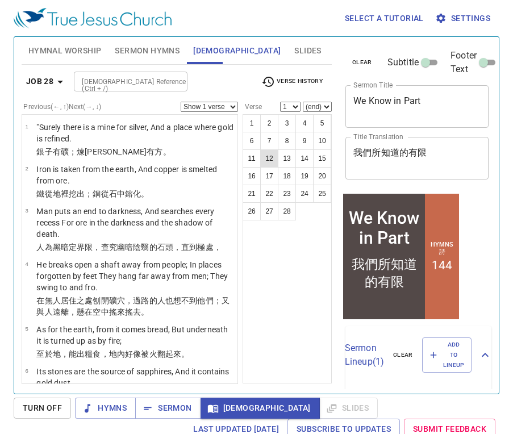
click at [269, 164] on button "12" at bounding box center [269, 158] width 18 height 18
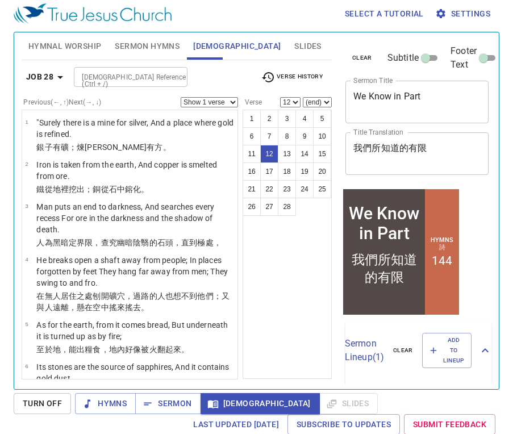
scroll to position [388, 0]
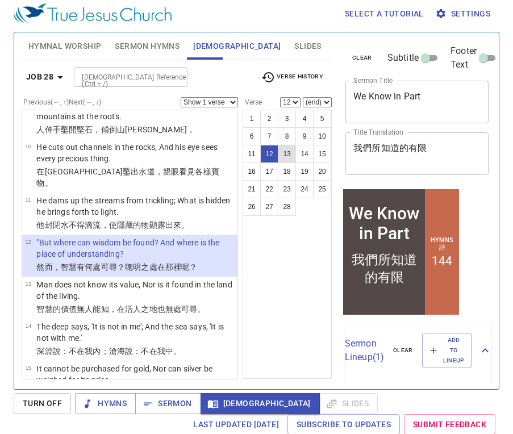
click at [286, 155] on button "13" at bounding box center [287, 154] width 18 height 18
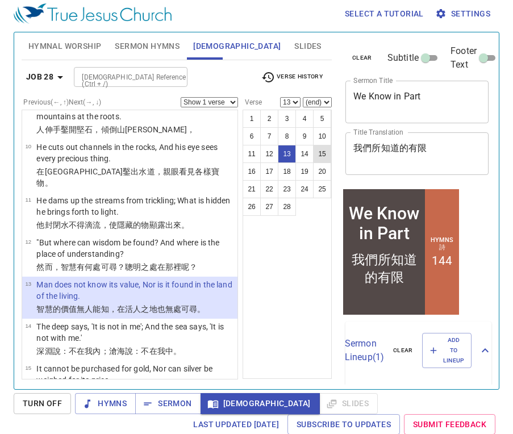
click at [328, 152] on button "15" at bounding box center [322, 154] width 18 height 18
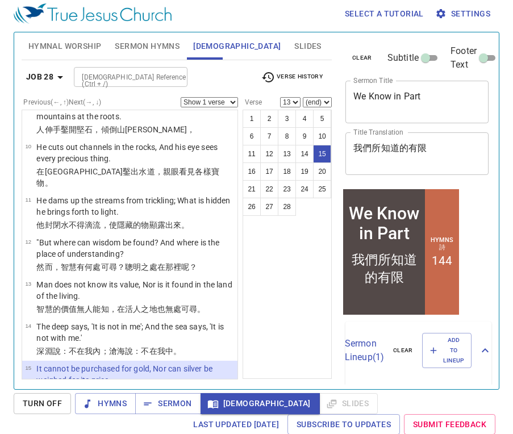
select select "15"
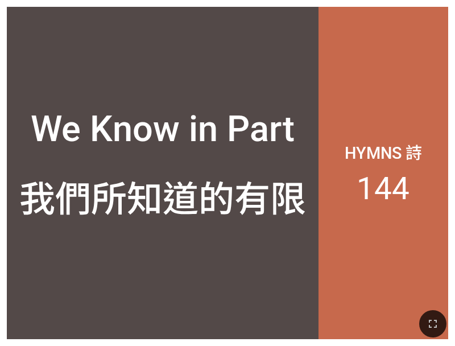
drag, startPoint x: 206, startPoint y: 0, endPoint x: -105, endPoint y: -349, distance: 468.1
click at [0, 0] on html "We Know in Part We Know in Part 我們所知道的有限 我們所知道的有限 Hymns 詩 144 Hymnal Worship Hy…" at bounding box center [227, 2] width 455 height 5
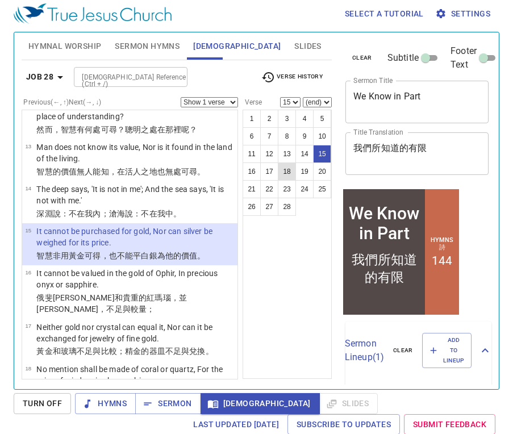
click at [286, 173] on button "18" at bounding box center [287, 172] width 18 height 18
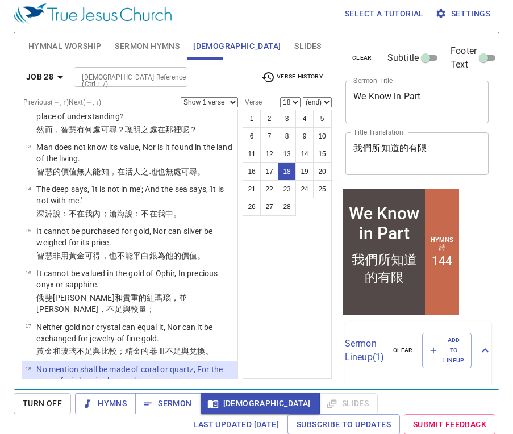
scroll to position [646, 0]
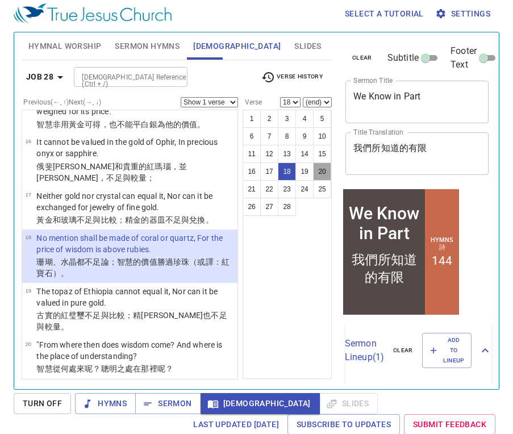
click at [323, 177] on button "20" at bounding box center [322, 172] width 18 height 18
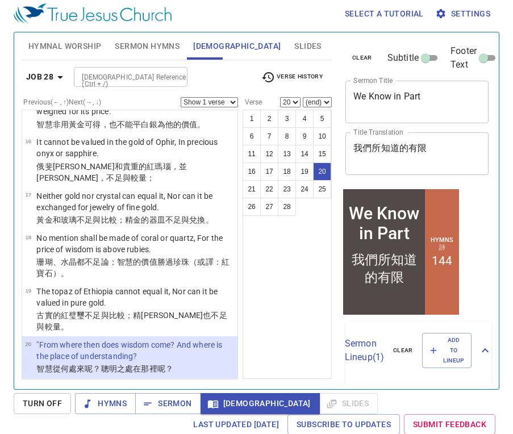
click at [61, 381] on p "It is hidden from the eyes of all living, And concealed from the birds of the a…" at bounding box center [135, 392] width 198 height 23
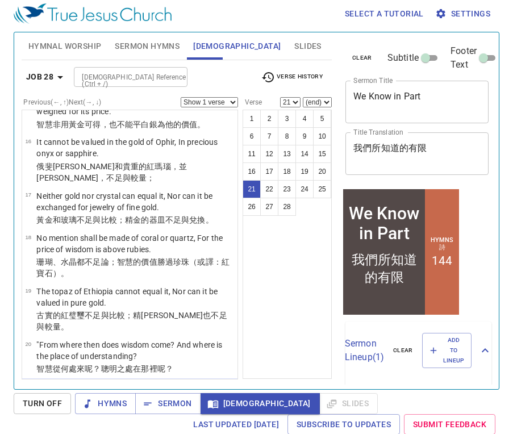
scroll to position [777, 0]
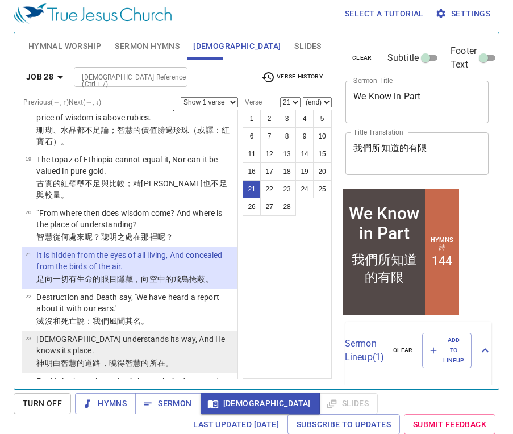
click at [151, 334] on p "God understands its way, And He knows its place." at bounding box center [135, 345] width 198 height 23
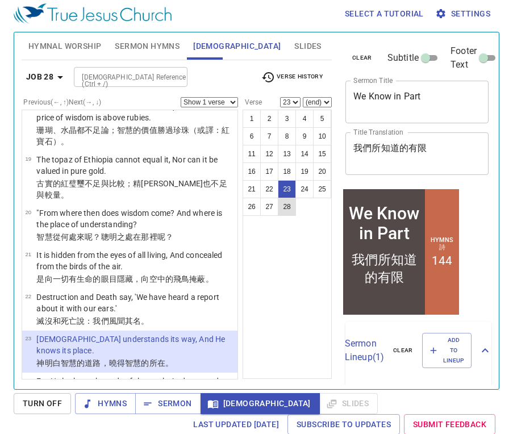
click at [288, 211] on button "28" at bounding box center [287, 207] width 18 height 18
select select "28"
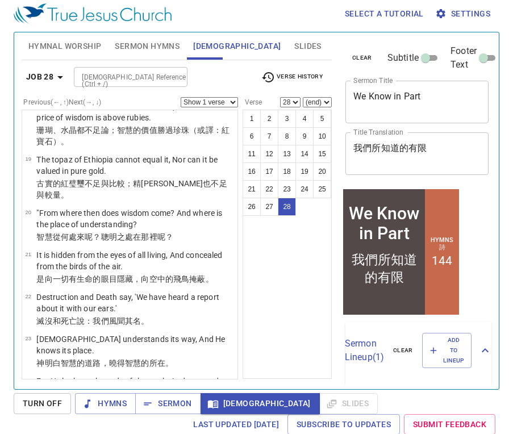
scroll to position [951, 0]
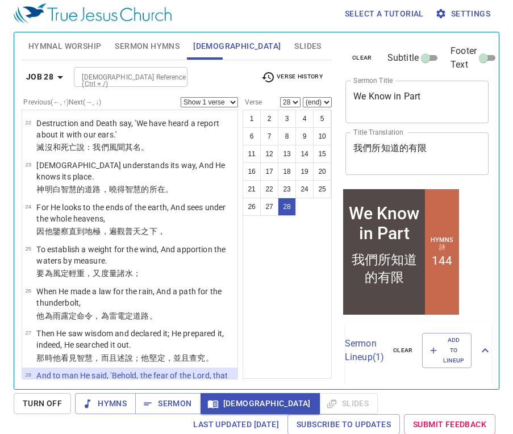
click at [161, 75] on input "[DEMOGRAPHIC_DATA] Reference (Ctrl + /)" at bounding box center [121, 76] width 88 height 13
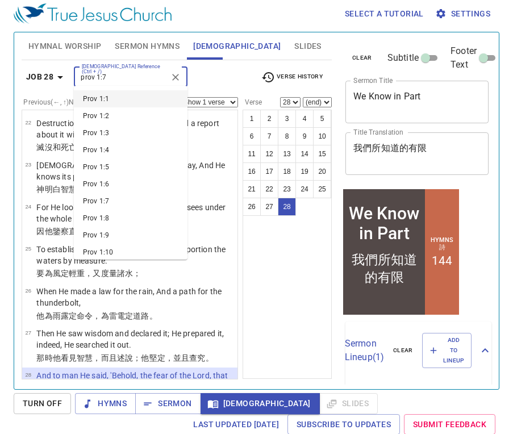
type input "prov 1:7"
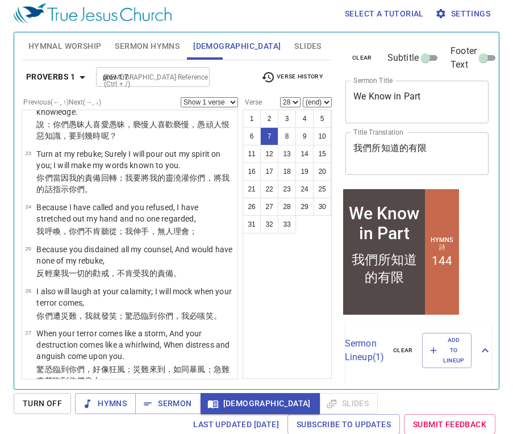
select select "7"
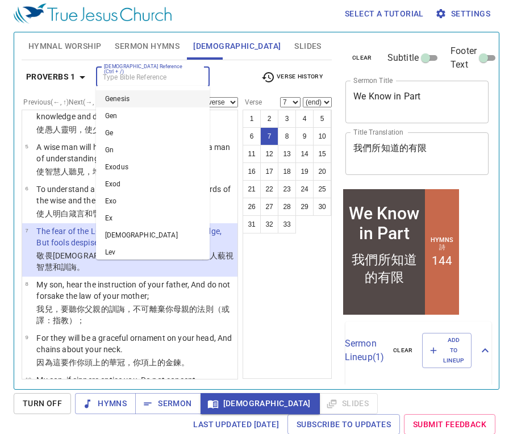
click at [178, 72] on input "[DEMOGRAPHIC_DATA] Reference (Ctrl + /)" at bounding box center [143, 76] width 88 height 13
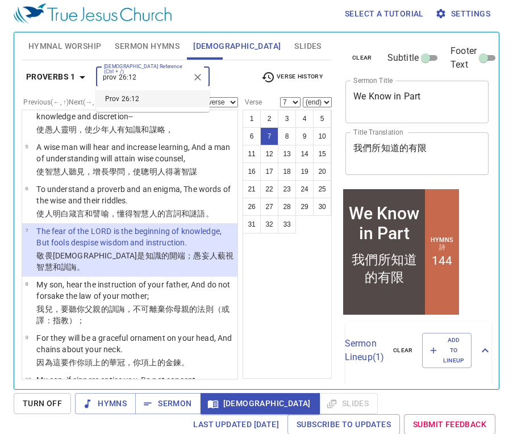
type input "prov 26:12"
select select "12"
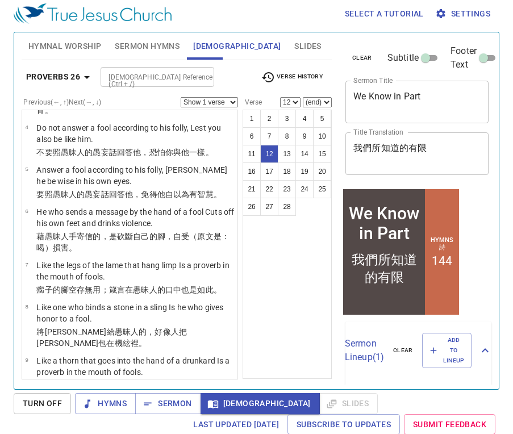
scroll to position [400, 0]
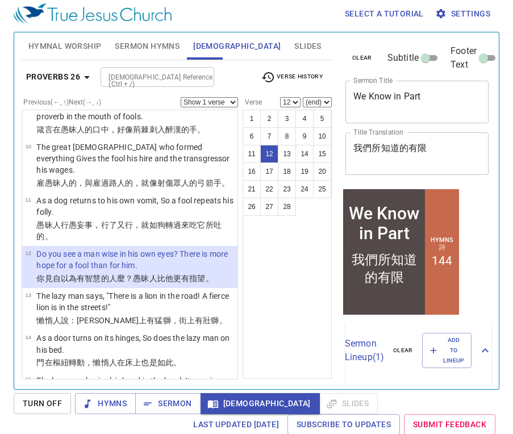
click at [168, 67] on div "[DEMOGRAPHIC_DATA] Reference (Ctrl + /)" at bounding box center [158, 77] width 114 height 20
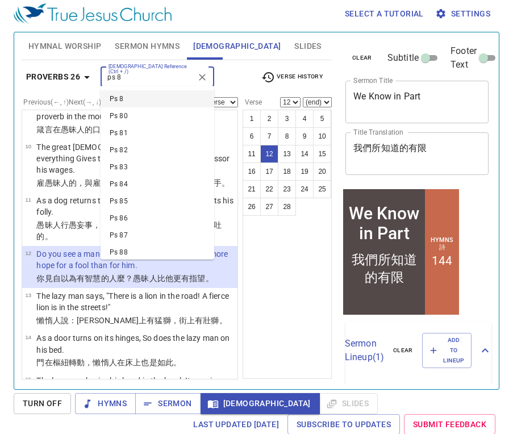
type input "ps 8"
select select "1"
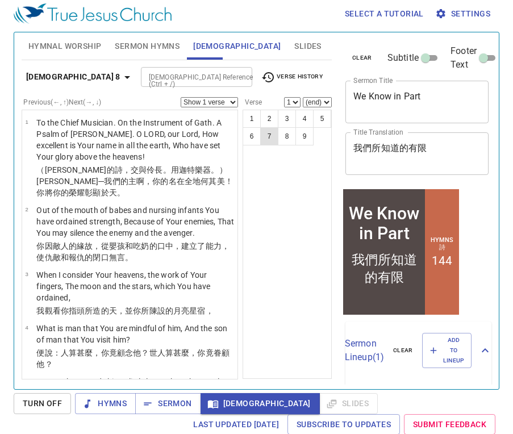
scroll to position [3, 0]
click at [291, 113] on button "3" at bounding box center [287, 119] width 18 height 18
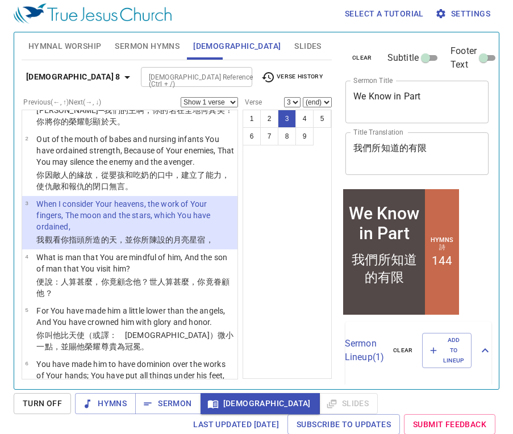
scroll to position [74, 0]
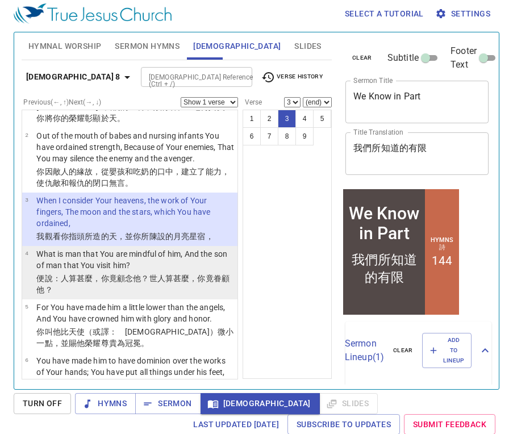
click at [148, 267] on p "What is man that You are mindful of him, And the son of man that You visit him?" at bounding box center [135, 259] width 198 height 23
select select "4"
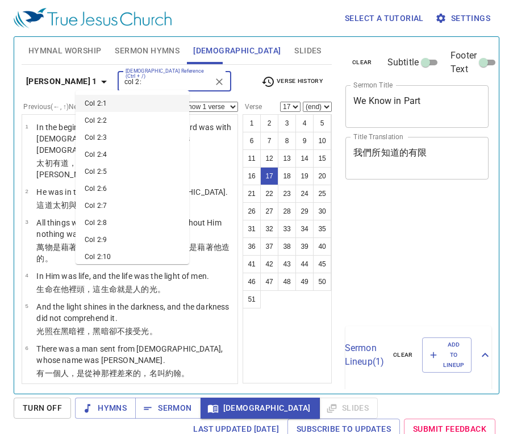
select select "17"
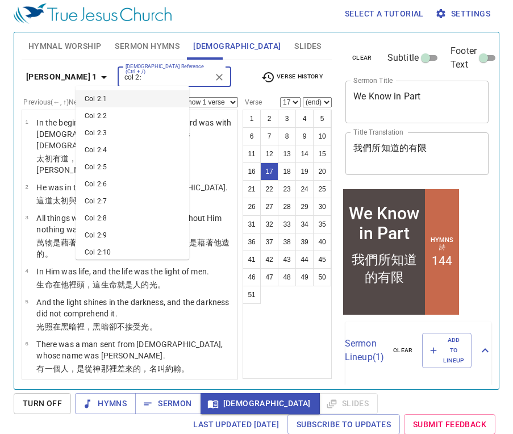
scroll to position [650, 0]
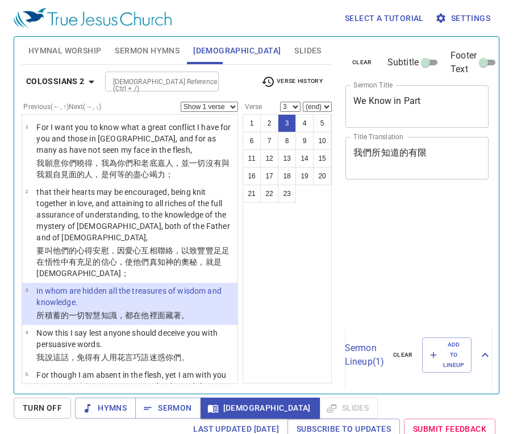
select select "3"
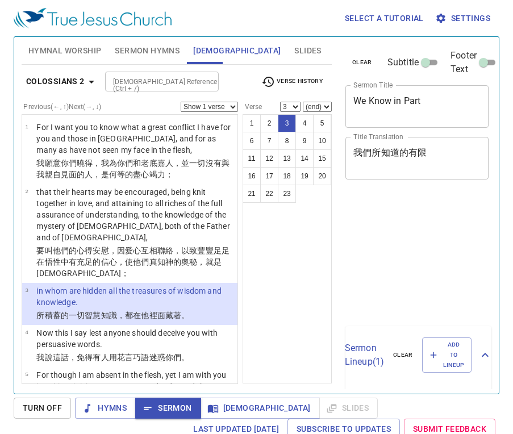
select select "3"
